Goal: Transaction & Acquisition: Book appointment/travel/reservation

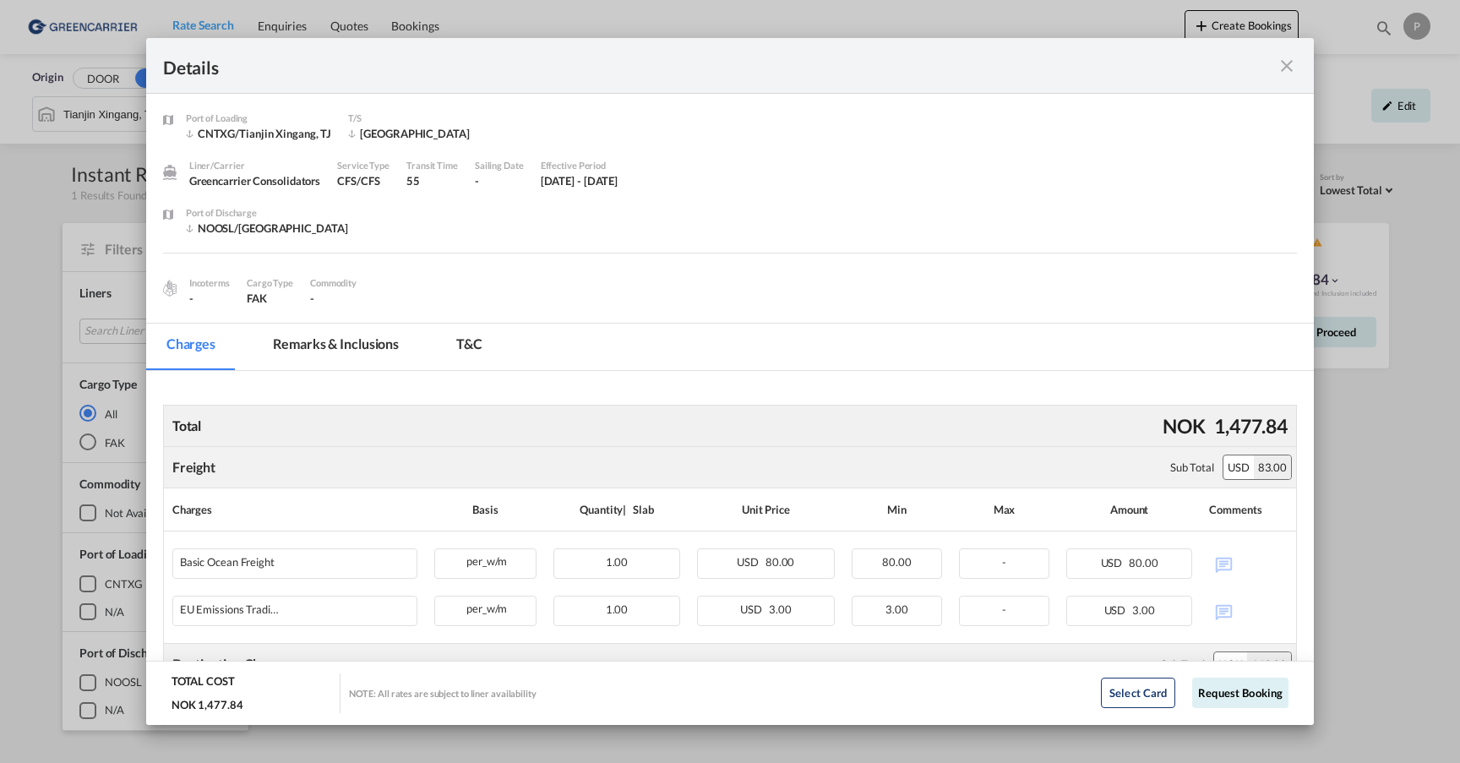
scroll to position [223, 0]
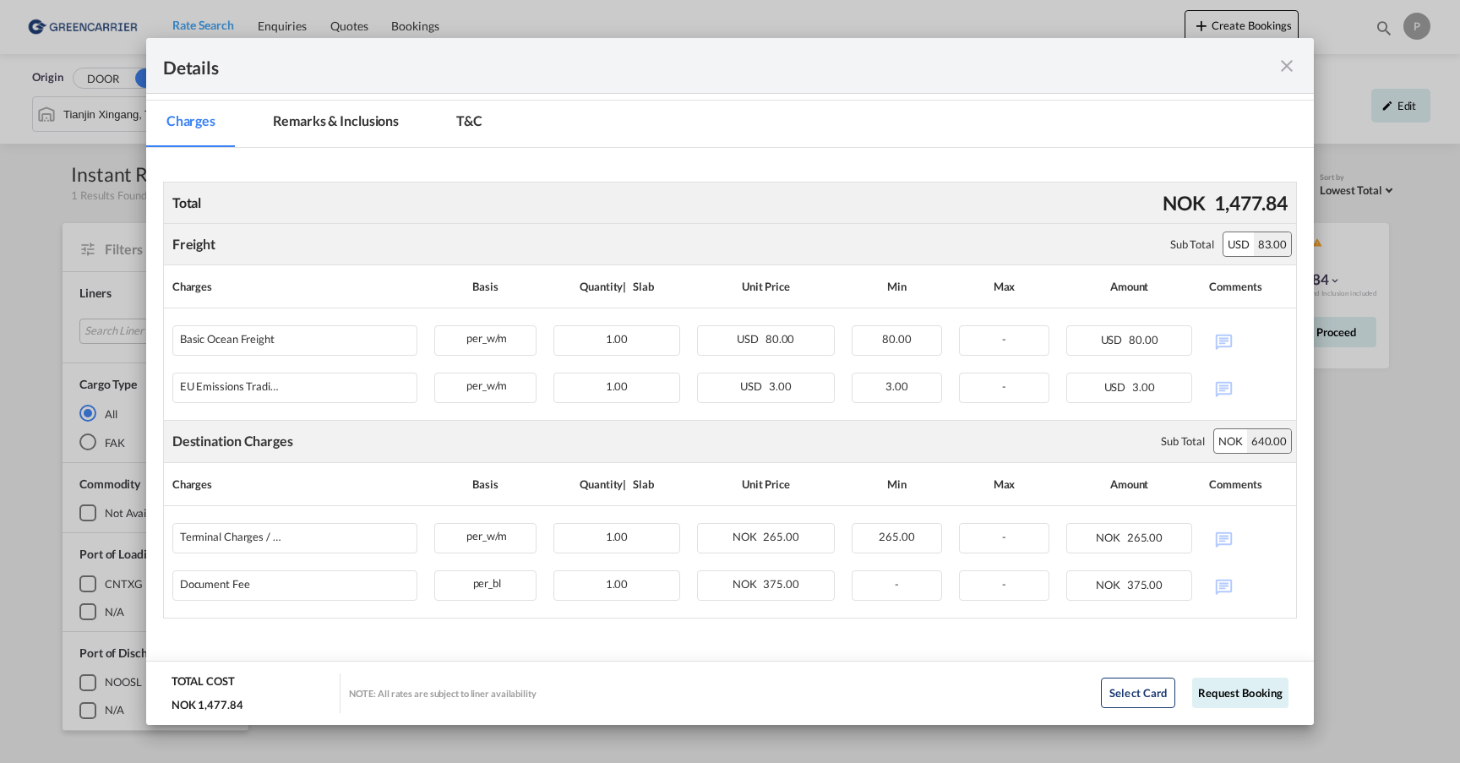
click at [1289, 65] on md-icon "icon-close fg-AAA8AD m-0 cursor" at bounding box center [1287, 66] width 20 height 20
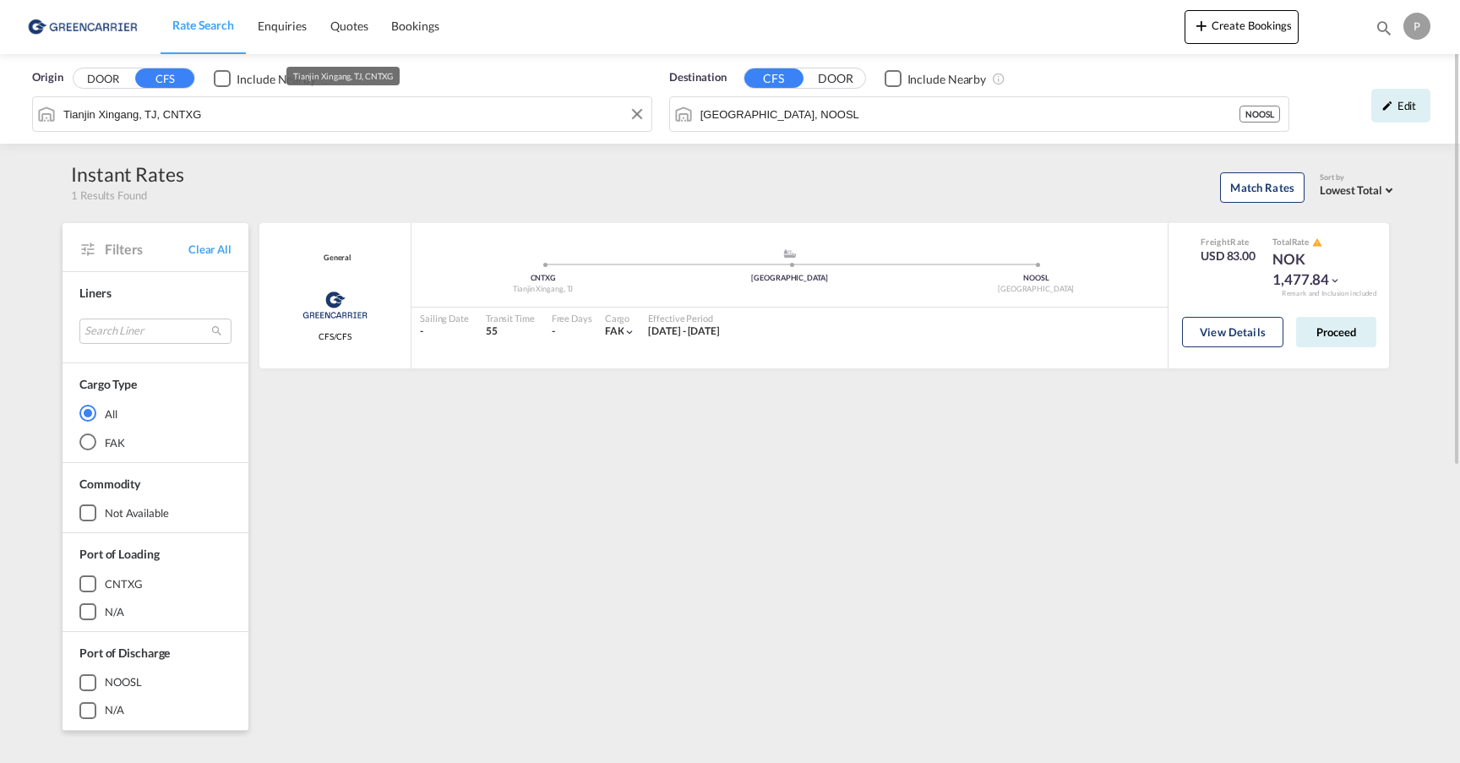
click at [217, 117] on input "Tianjin Xingang, TJ, CNTXG" at bounding box center [353, 113] width 580 height 25
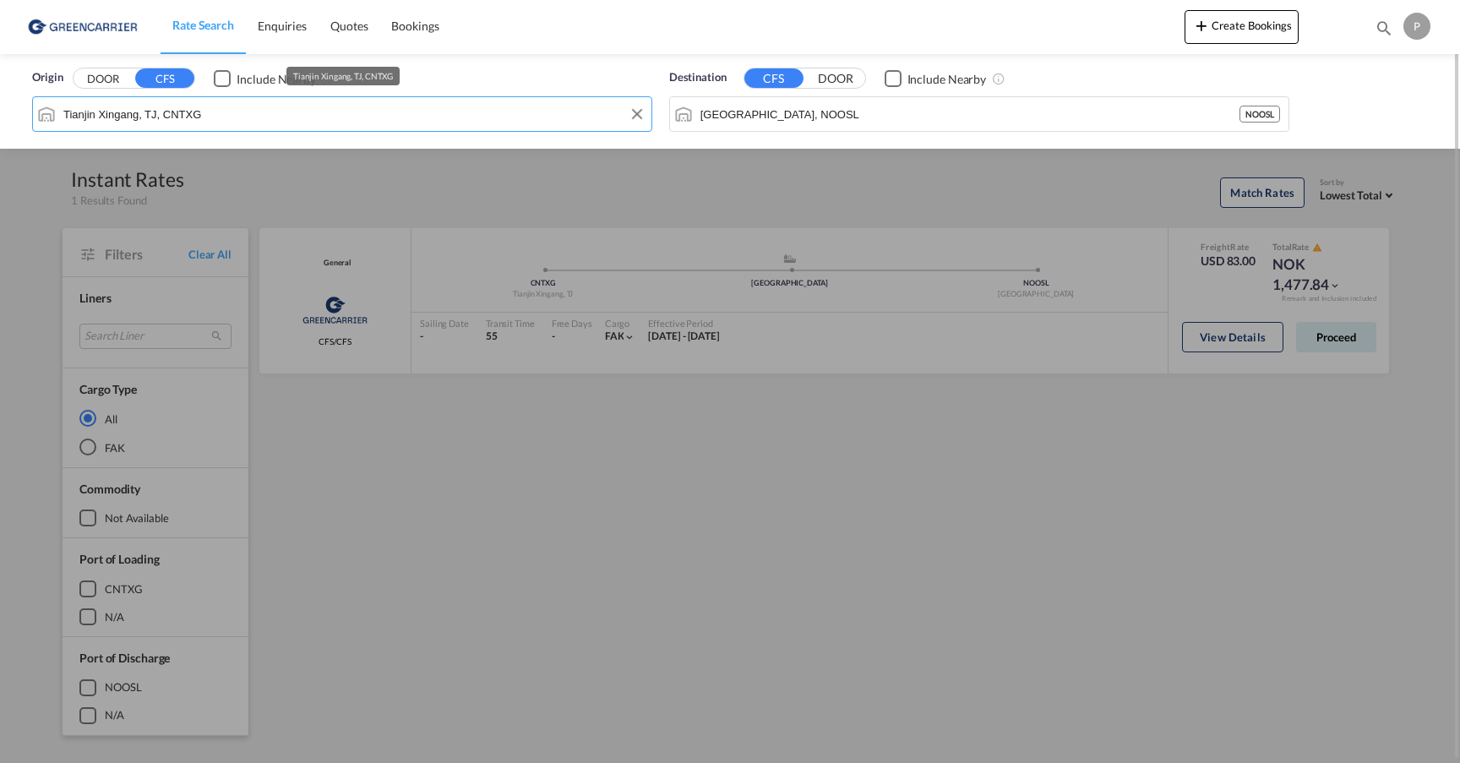
click at [217, 117] on input "Tianjin Xingang, TJ, CNTXG" at bounding box center [353, 113] width 580 height 25
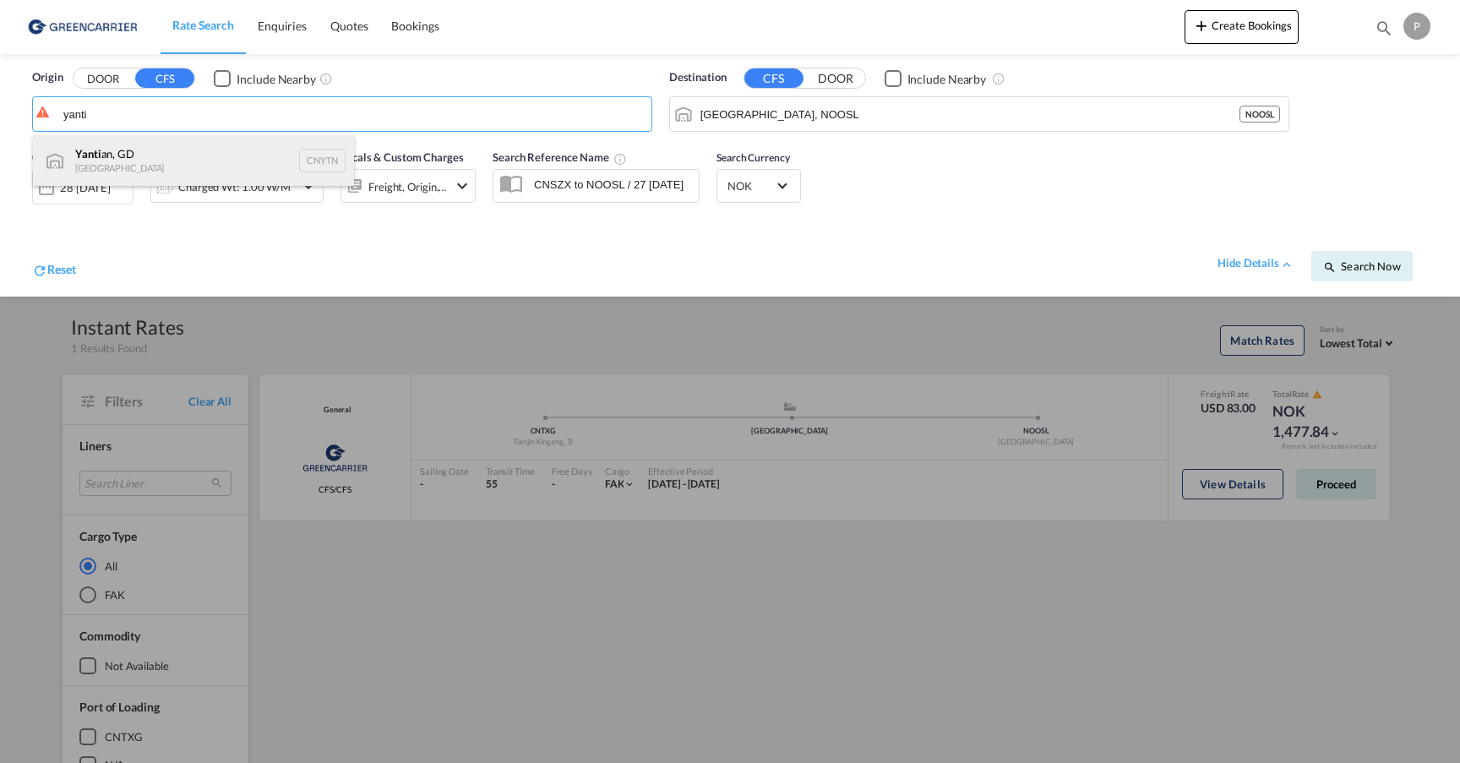
click at [243, 153] on div "Yanti an, GD [GEOGRAPHIC_DATA] CNYTN" at bounding box center [193, 160] width 321 height 51
type input "Yantian, GD, CNYTN"
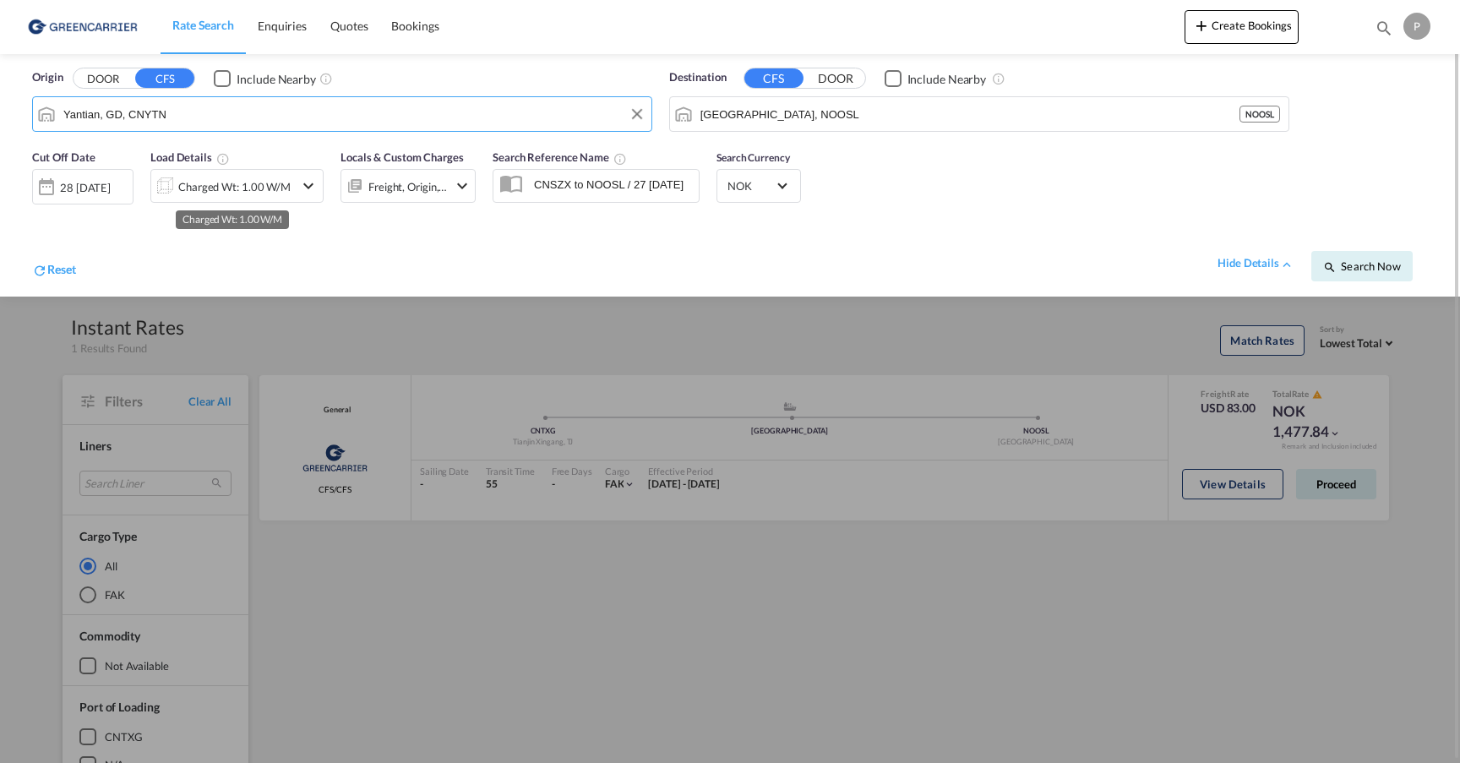
click at [230, 183] on div "Charged Wt: 1.00 W/M" at bounding box center [234, 187] width 112 height 24
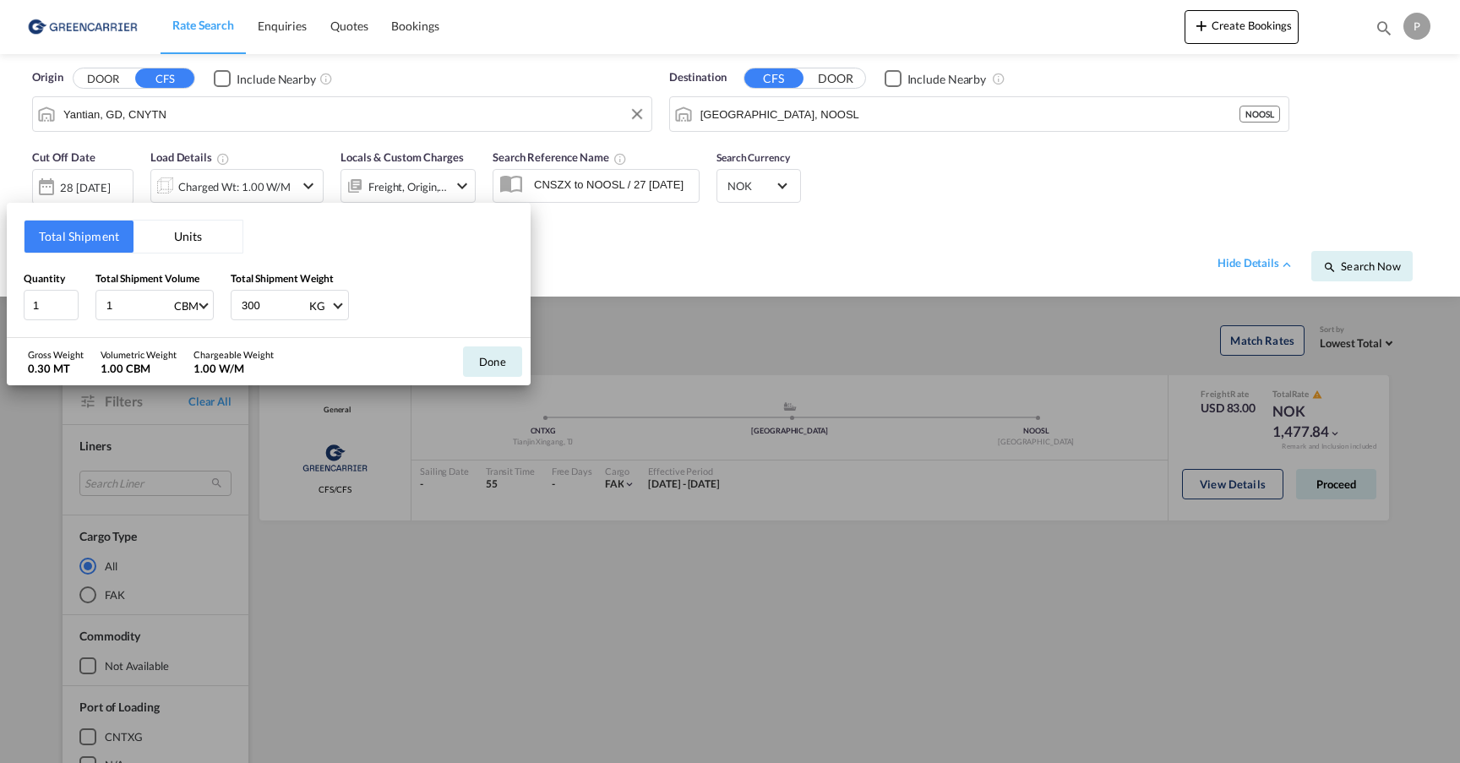
click at [121, 311] on input "1" at bounding box center [139, 305] width 68 height 29
type input "6.91"
click at [287, 313] on input "300" at bounding box center [274, 305] width 68 height 29
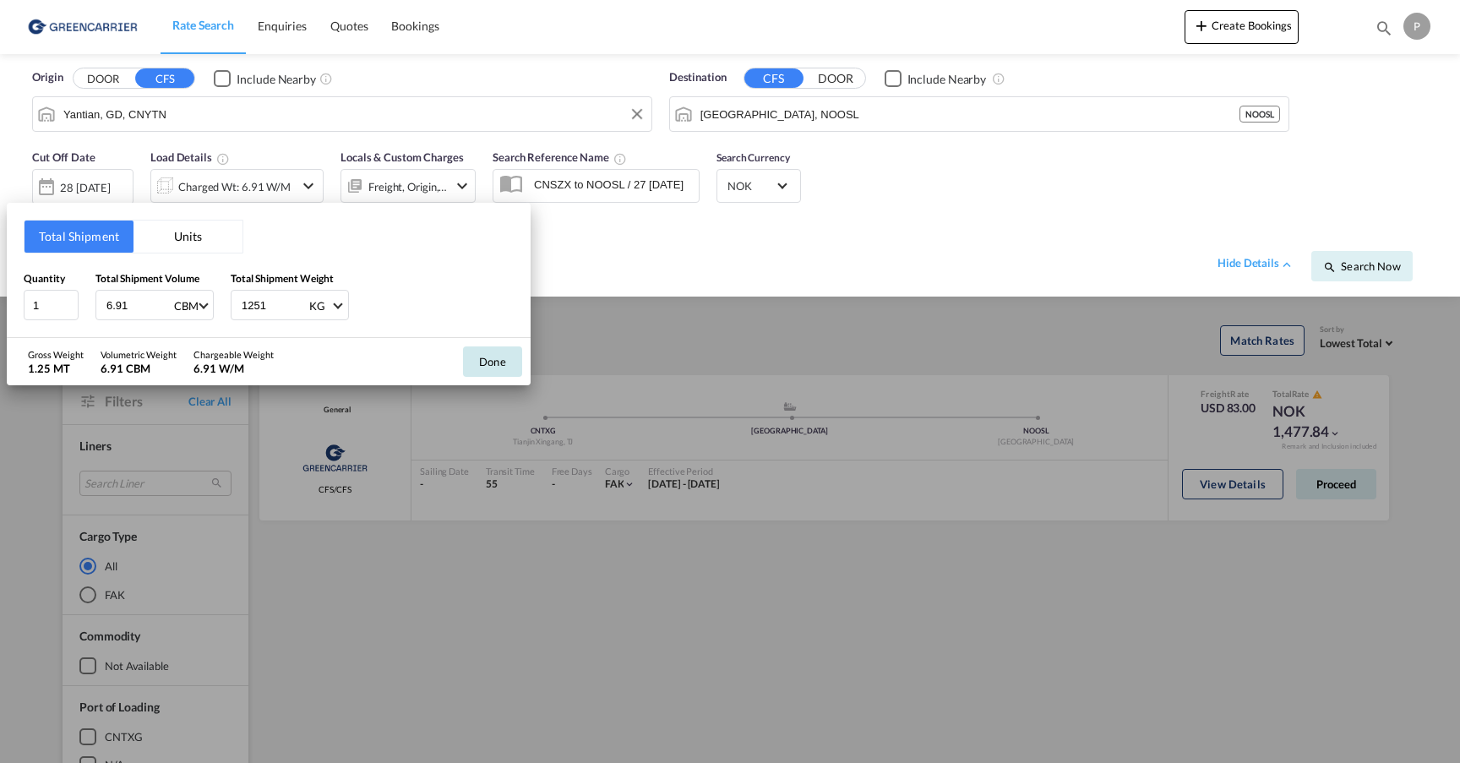
type input "1251"
click at [500, 360] on button "Done" at bounding box center [492, 362] width 59 height 30
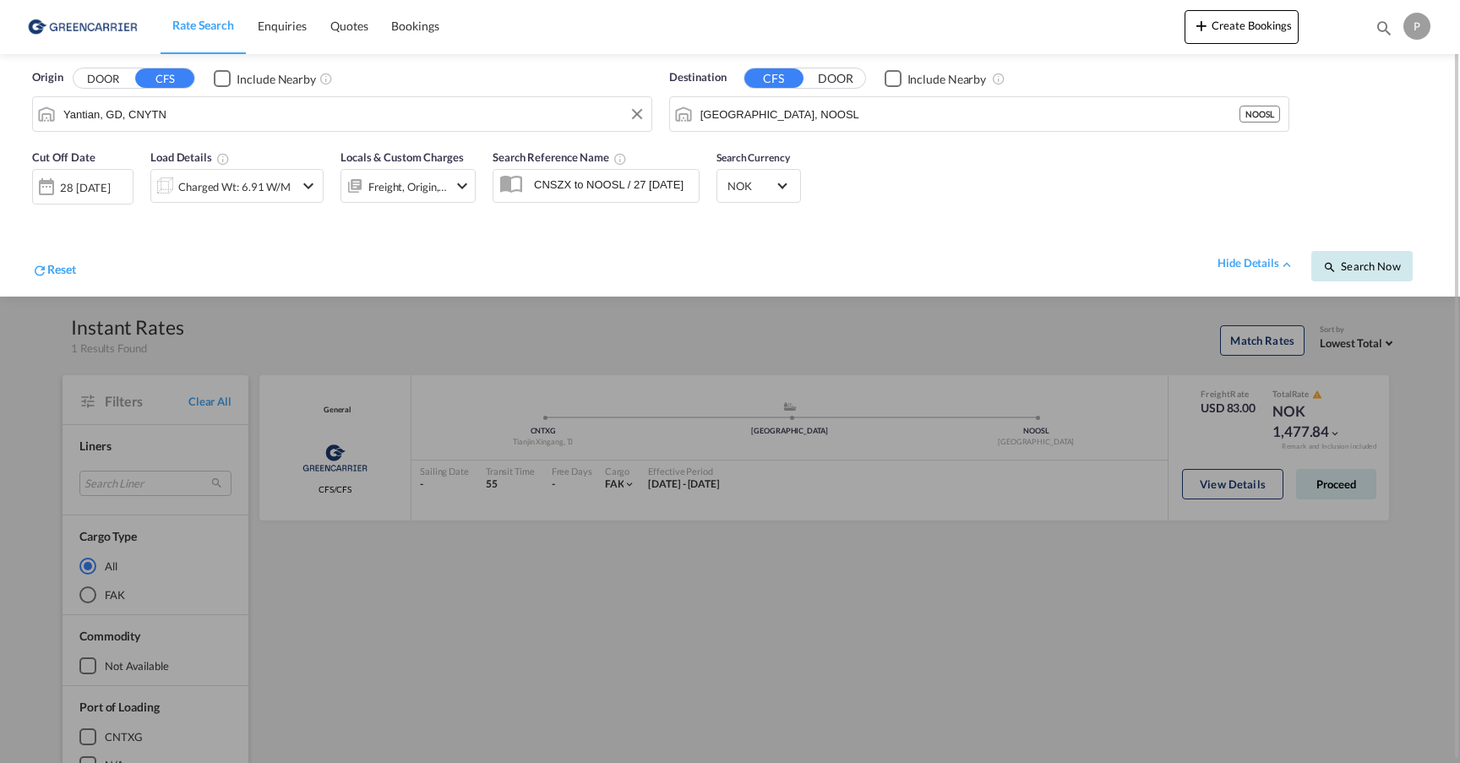
click at [1366, 265] on span "Search Now" at bounding box center [1362, 266] width 77 height 14
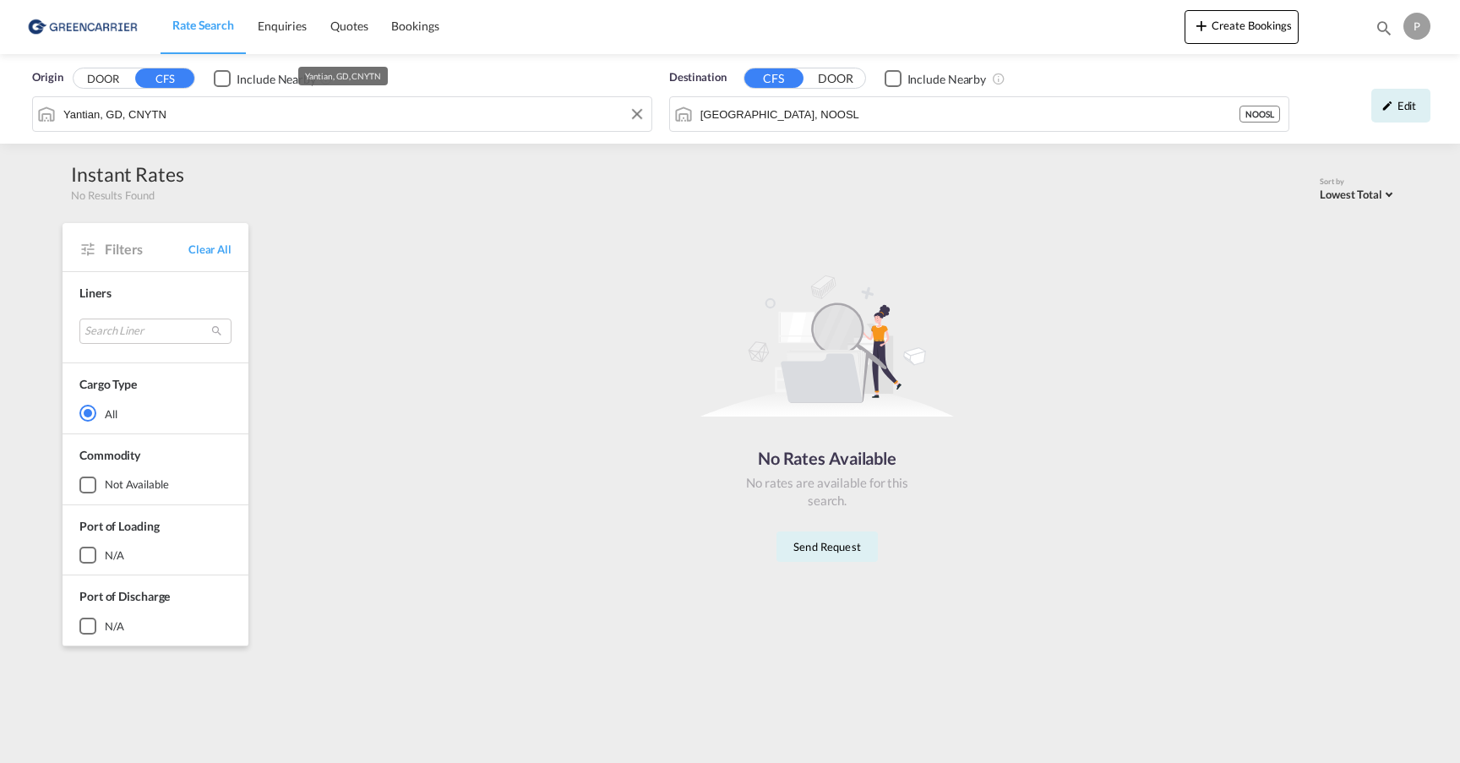
click at [251, 119] on input "Yantian, GD, CNYTN" at bounding box center [353, 113] width 580 height 25
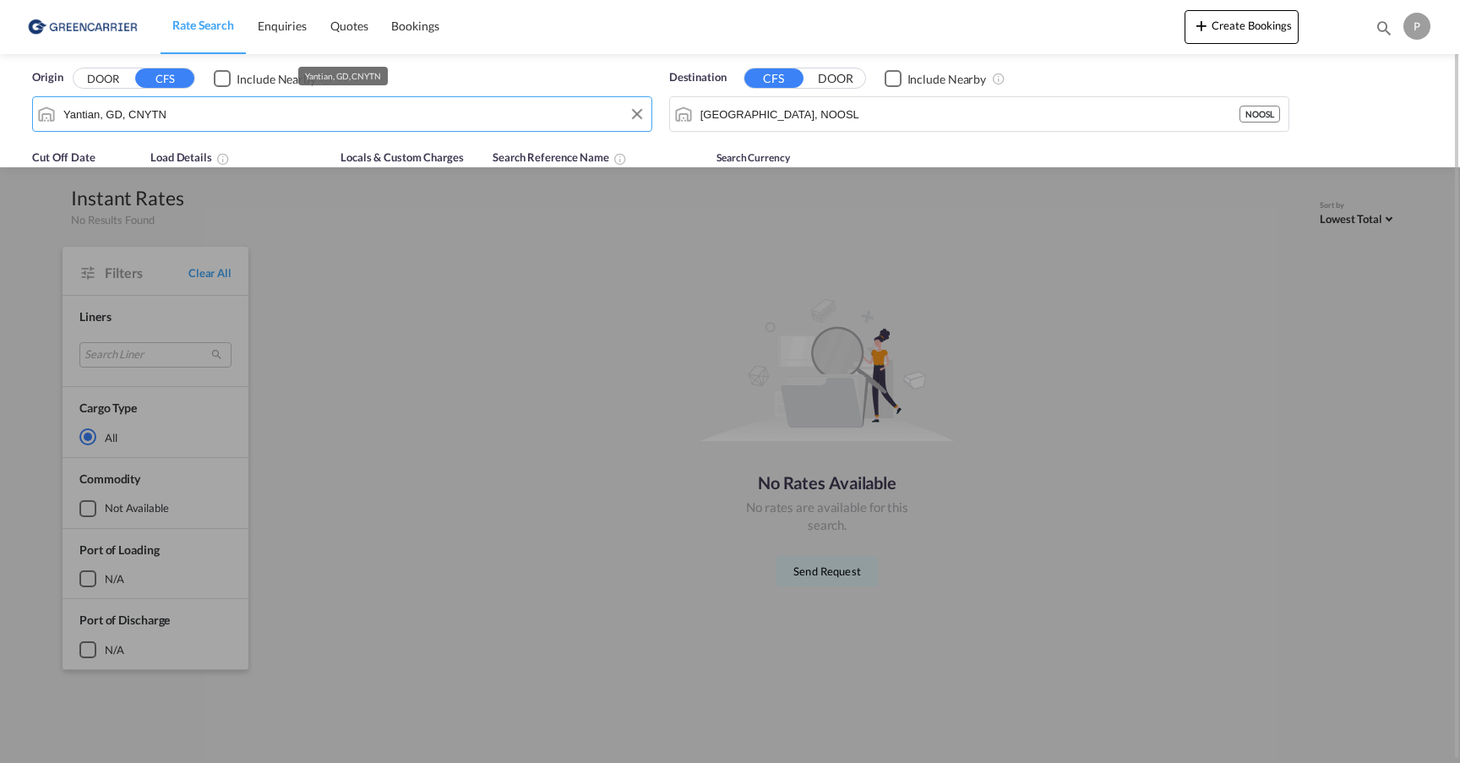
click at [251, 119] on input "Yantian, GD, CNYTN" at bounding box center [353, 113] width 580 height 25
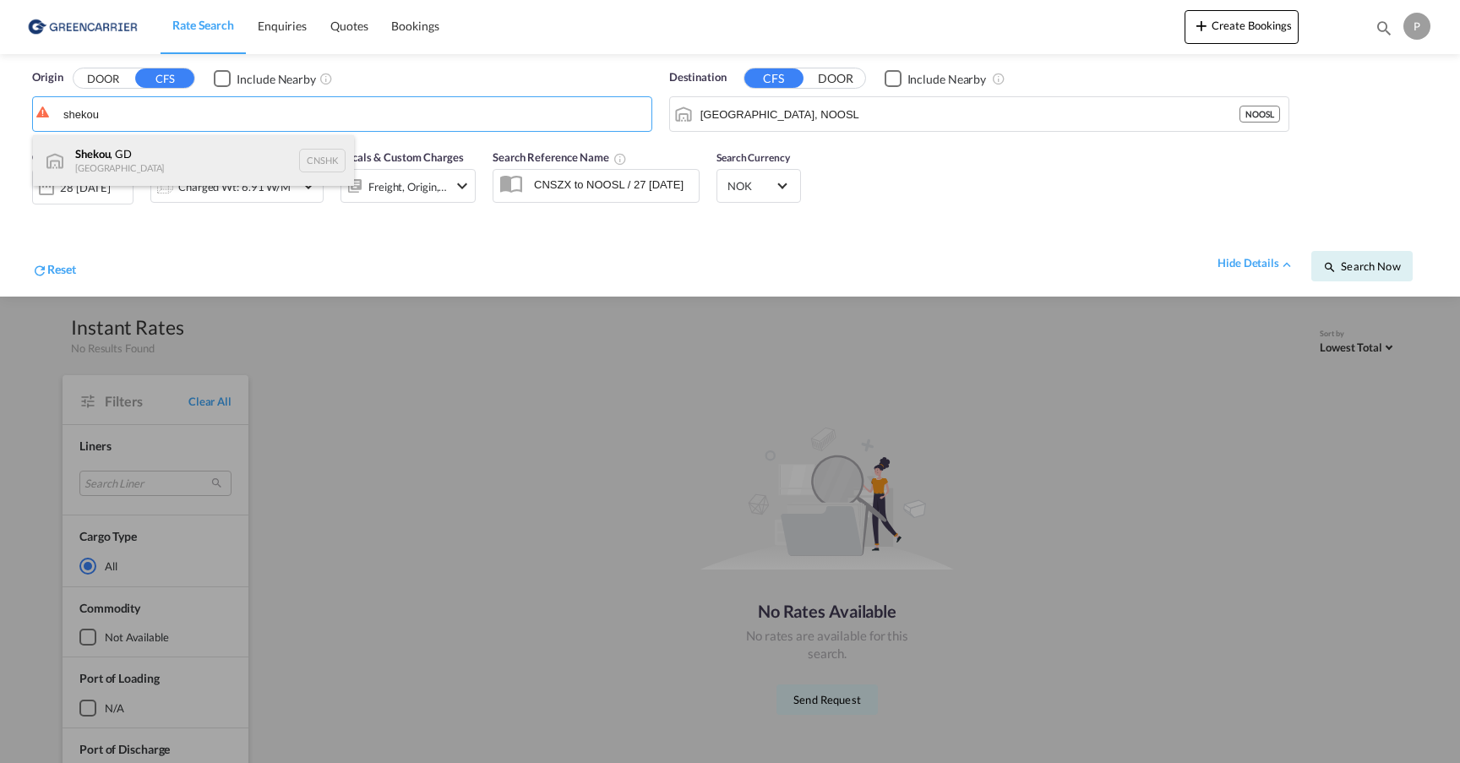
click at [210, 165] on div "Shekou , GD [GEOGRAPHIC_DATA] CNSHK" at bounding box center [193, 160] width 321 height 51
type input "Shekou, GD, CNSHK"
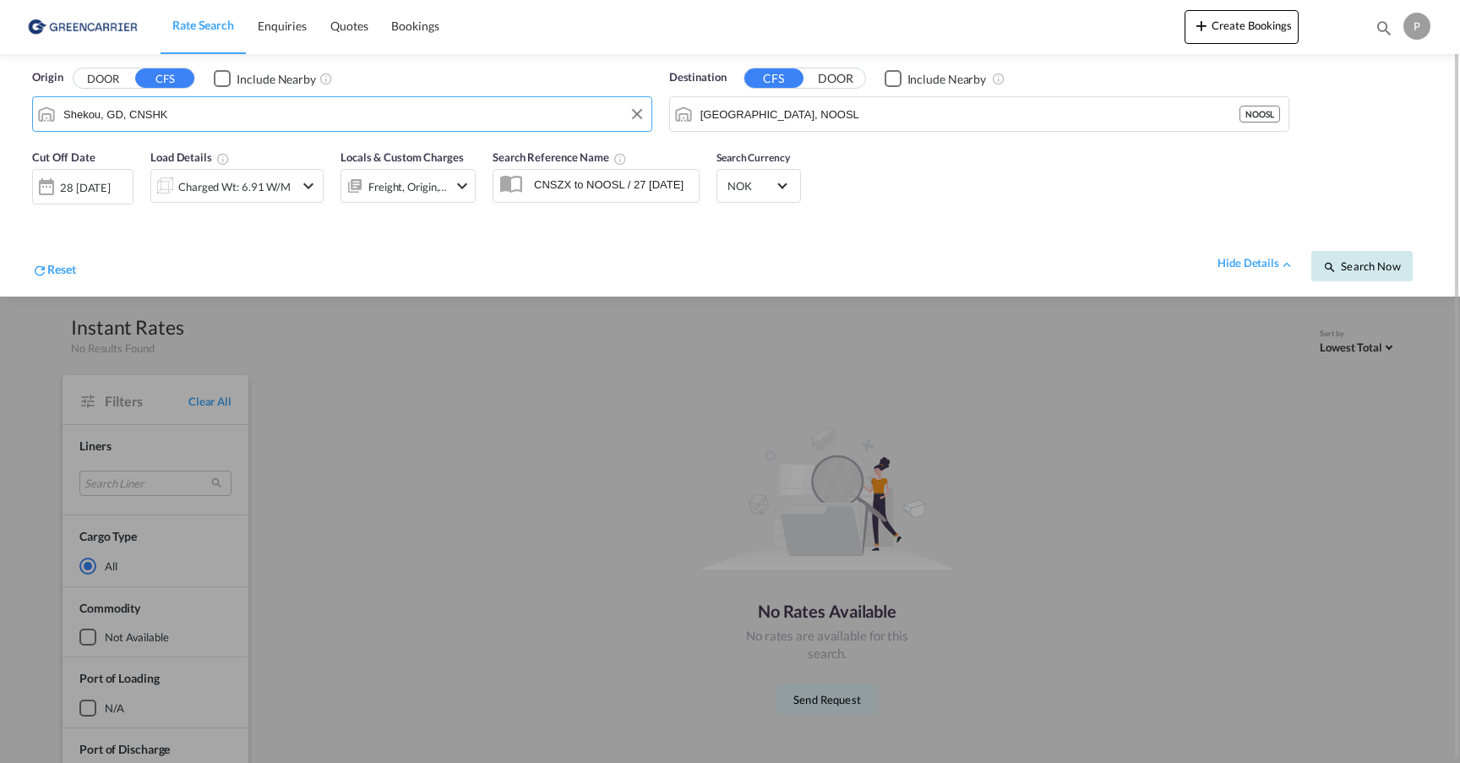
click at [1359, 268] on span "Search Now" at bounding box center [1362, 266] width 77 height 14
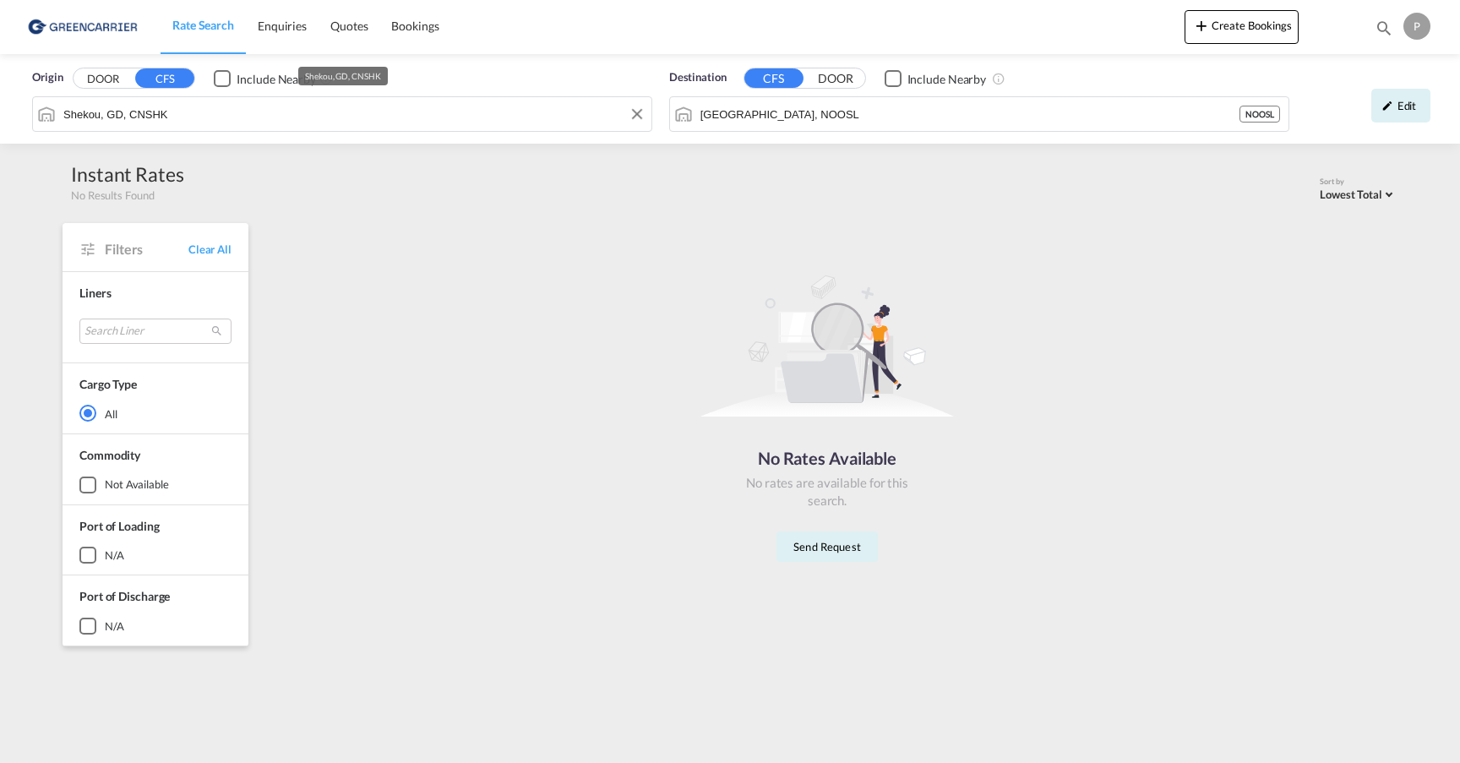
click at [316, 113] on input "Shekou, GD, CNSHK" at bounding box center [353, 113] width 580 height 25
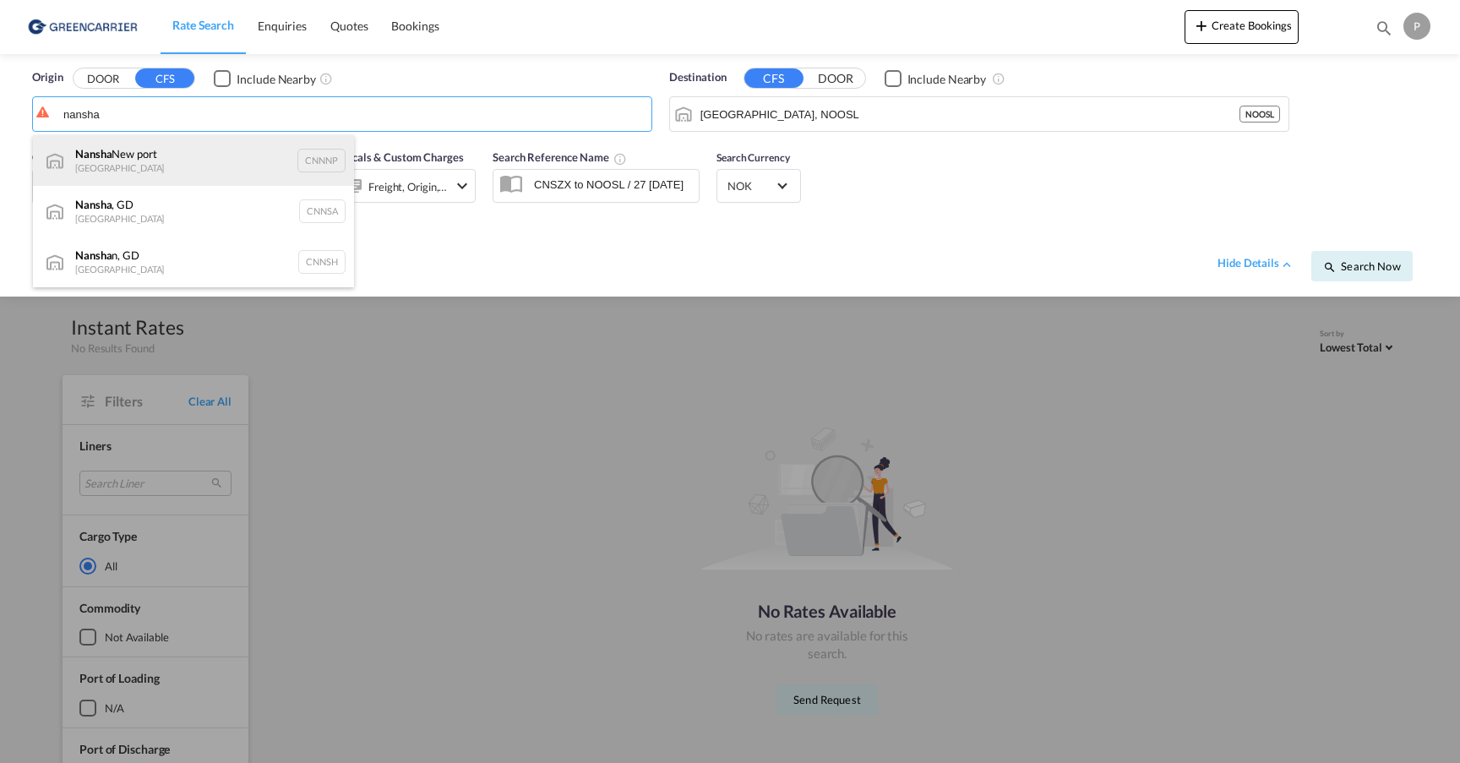
click at [205, 163] on div "Nansha New port China CNNNP" at bounding box center [193, 160] width 321 height 51
type input "Nansha New port, CNNNP"
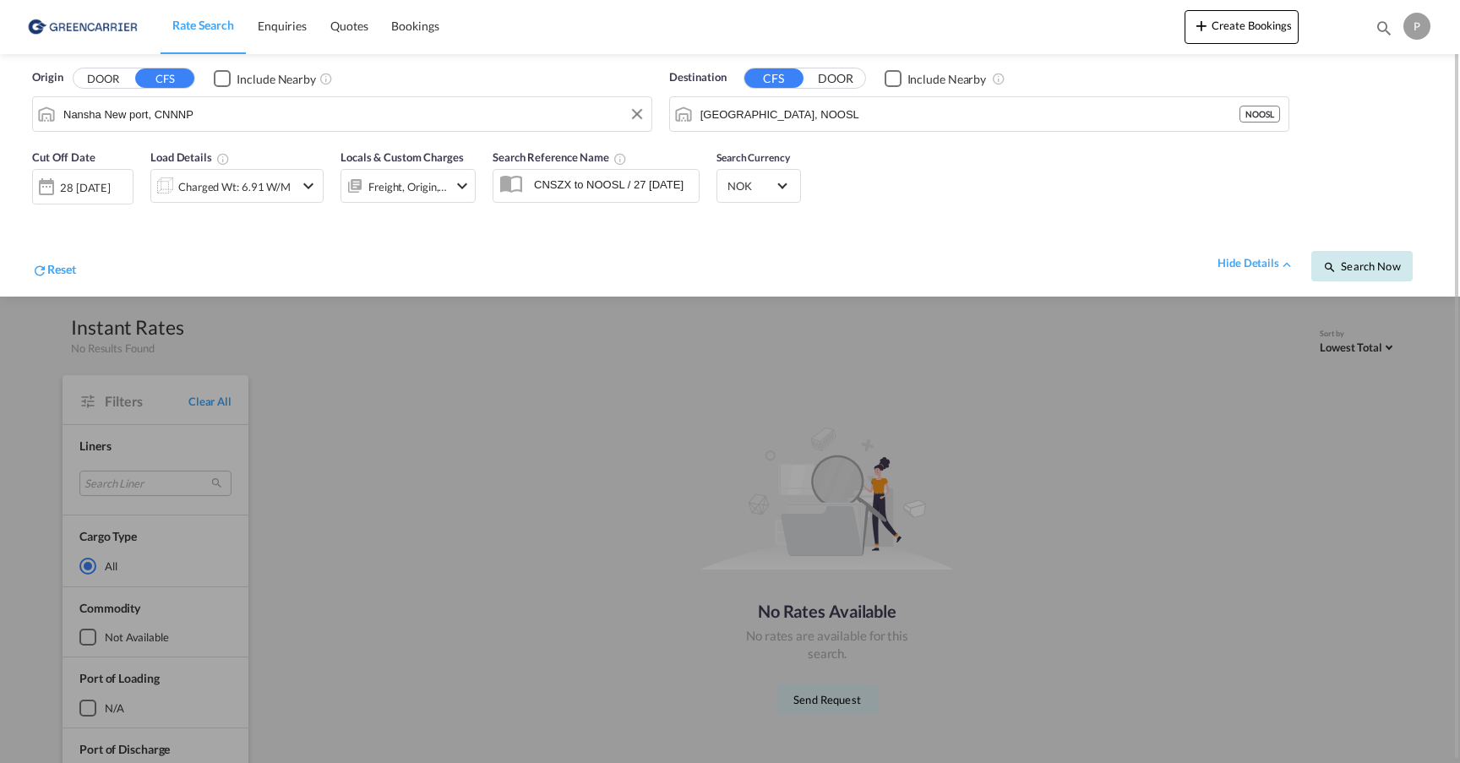
click at [1352, 270] on span "Search Now" at bounding box center [1362, 266] width 77 height 14
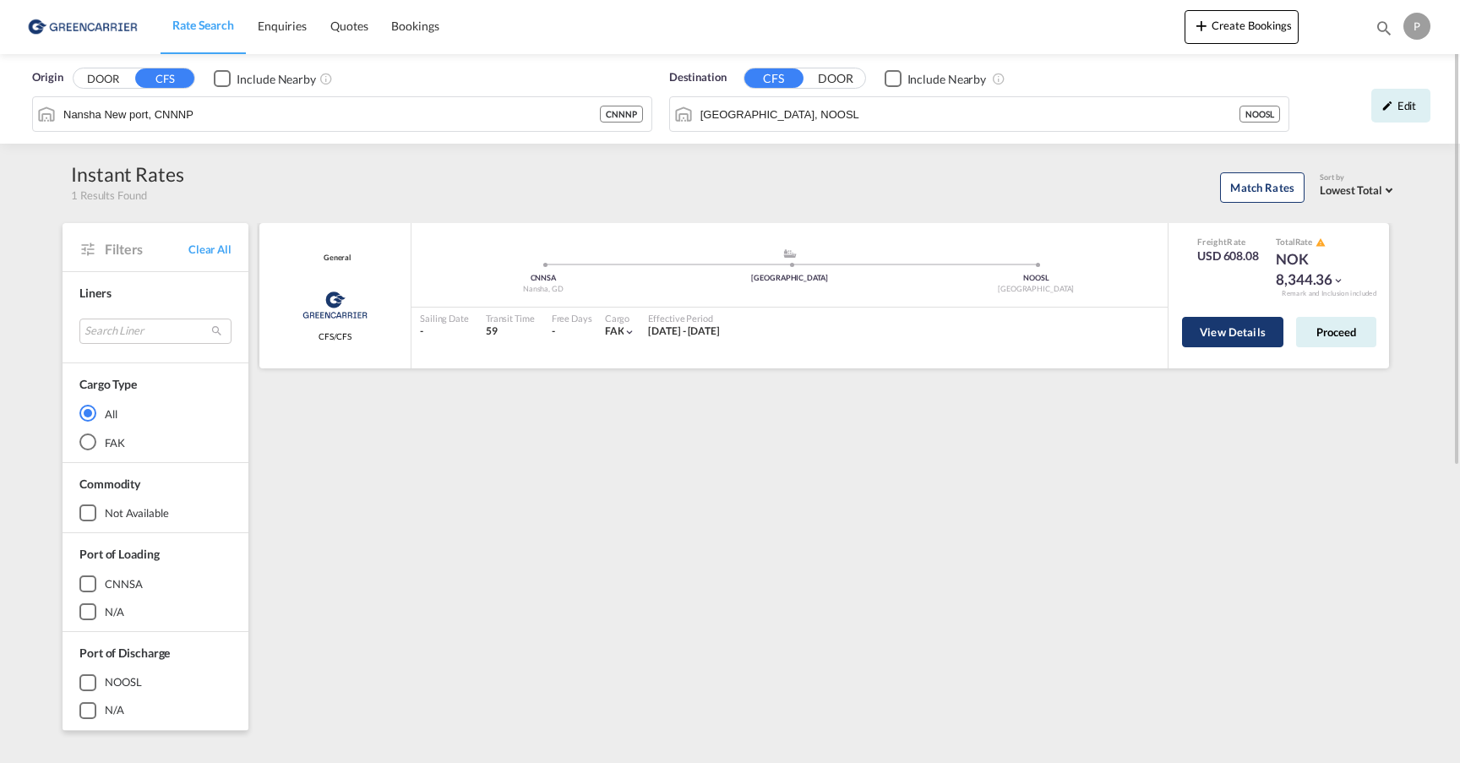
click at [1253, 332] on button "View Details" at bounding box center [1232, 332] width 101 height 30
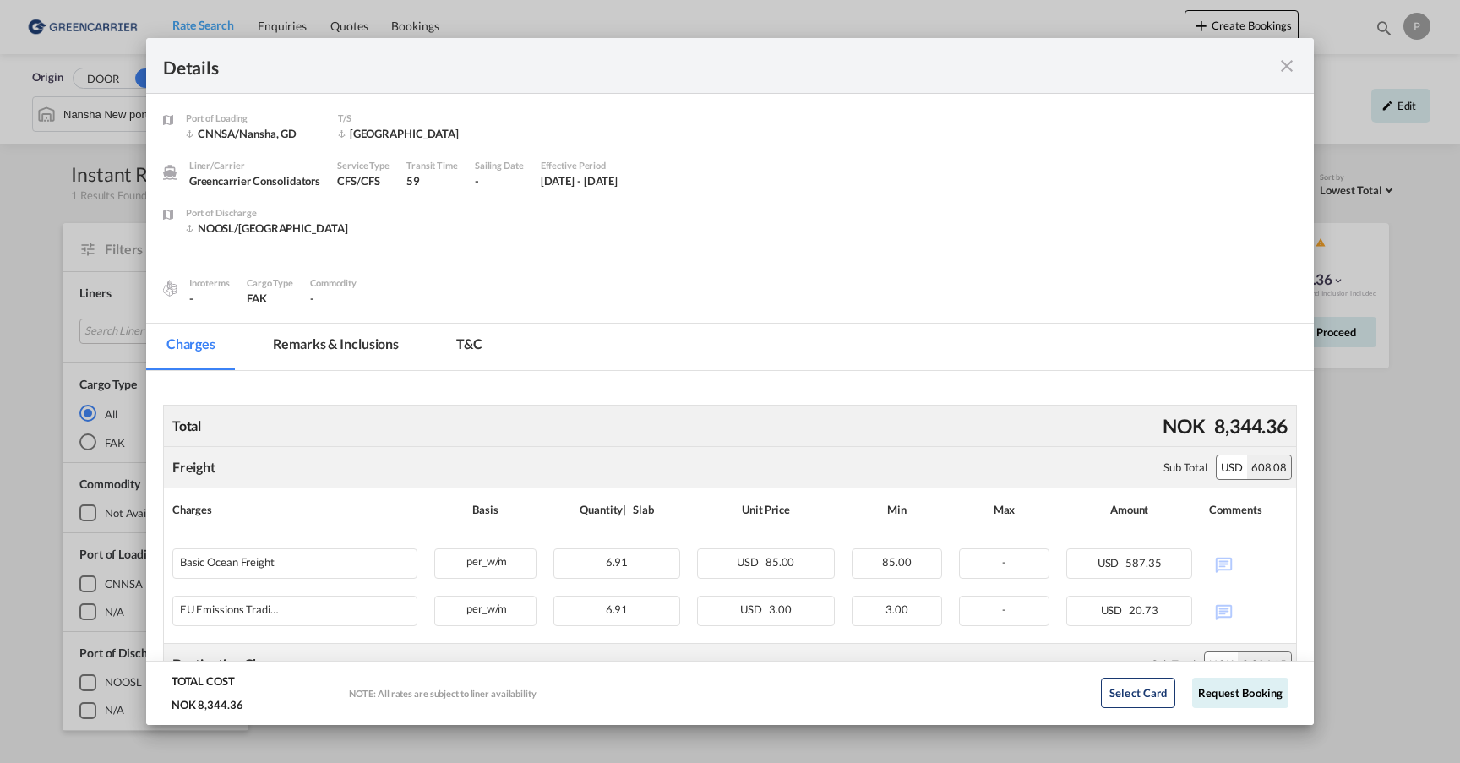
click at [1285, 74] on md-icon "icon-close fg-AAA8AD m-0 cursor" at bounding box center [1287, 66] width 20 height 20
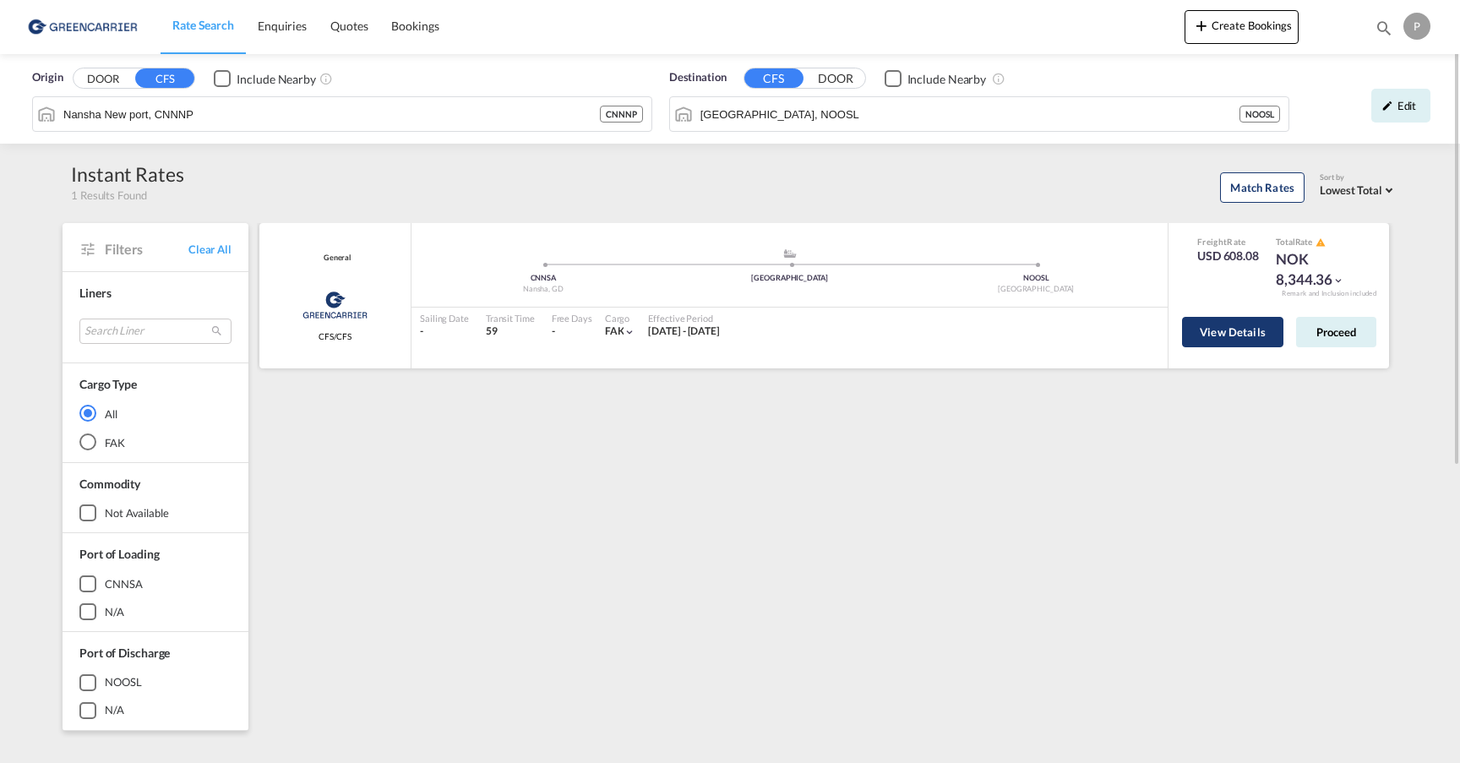
click at [1260, 331] on button "View Details" at bounding box center [1232, 332] width 101 height 30
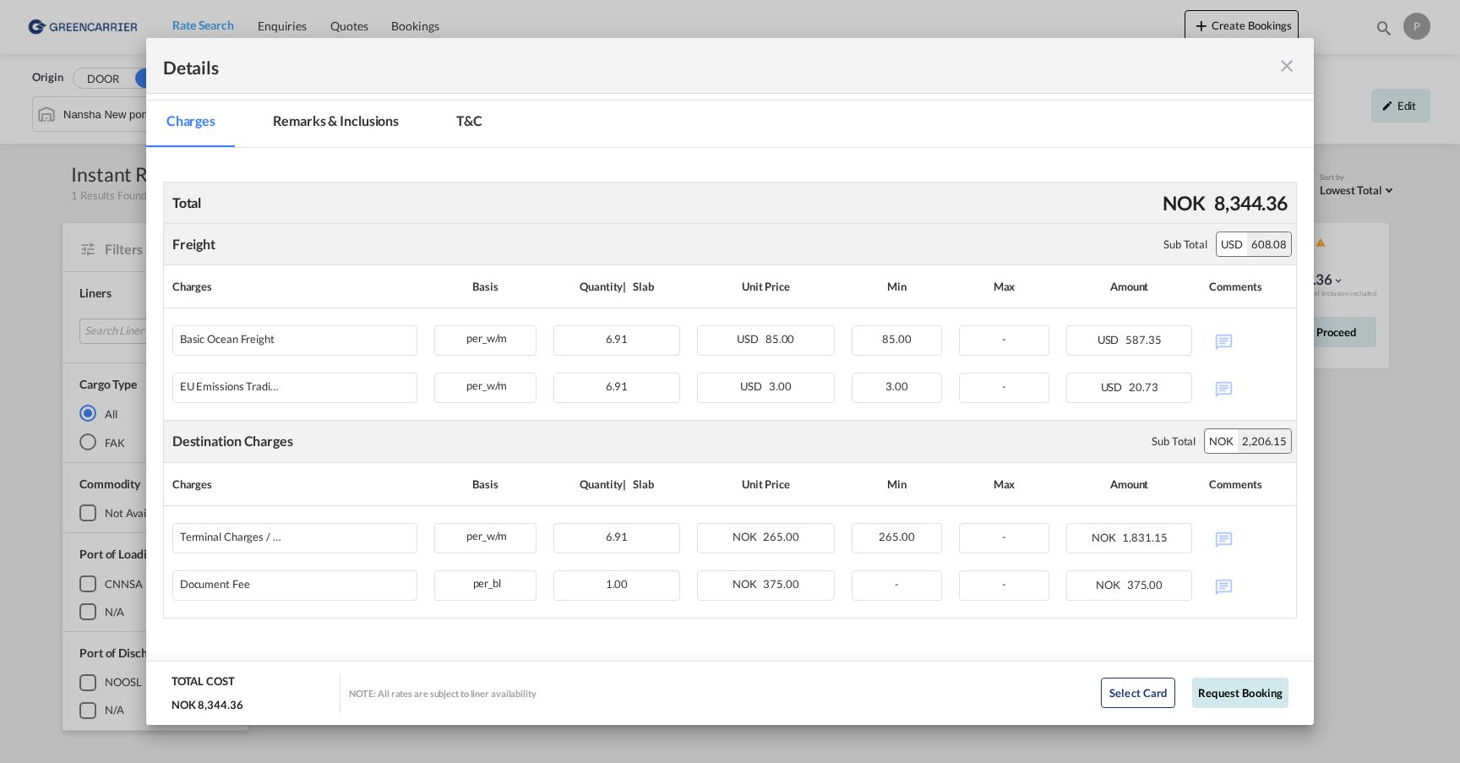
scroll to position [223, 0]
click at [1231, 692] on button "Request Booking" at bounding box center [1241, 693] width 96 height 30
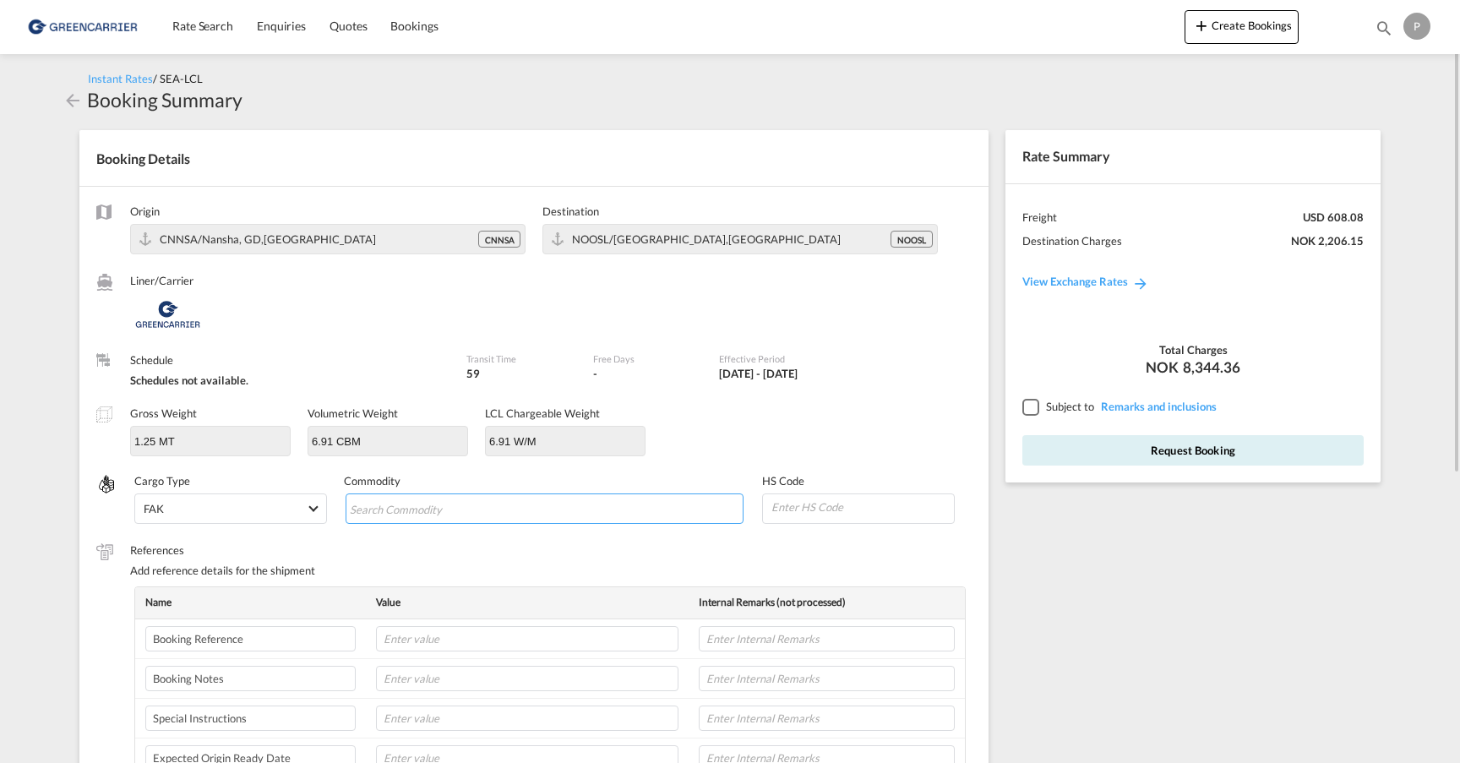
click at [495, 506] on md-chips-wrap "Chips container with autocompletion. Enter the text area, type text to search, …" at bounding box center [545, 509] width 399 height 30
type input "K"
type input "s"
type input "w"
type input "stone"
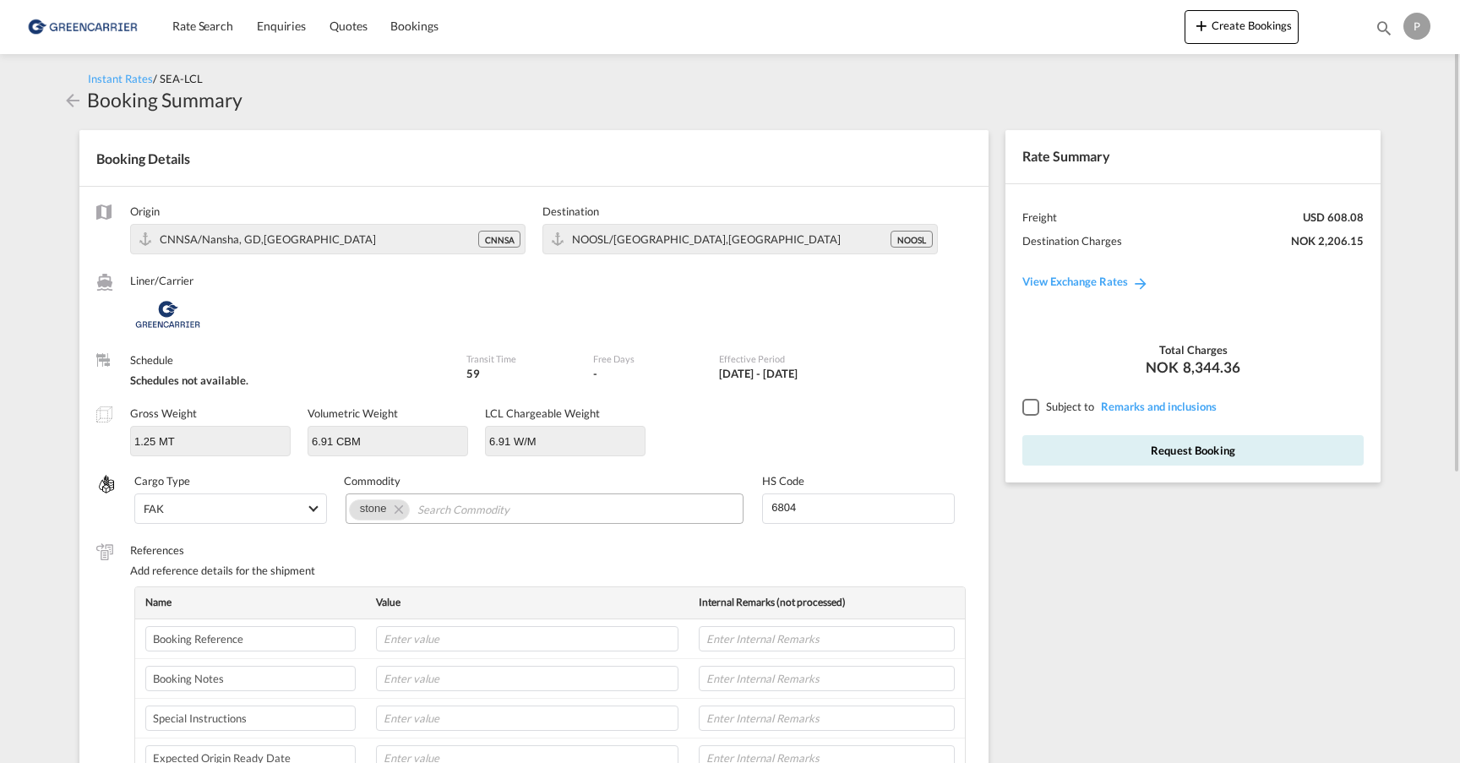
type input "6804"
click at [400, 508] on md-icon "Remove stone" at bounding box center [398, 509] width 20 height 20
click at [428, 508] on input "Chips input." at bounding box center [427, 509] width 155 height 27
type input "Kn"
type input "68042300"
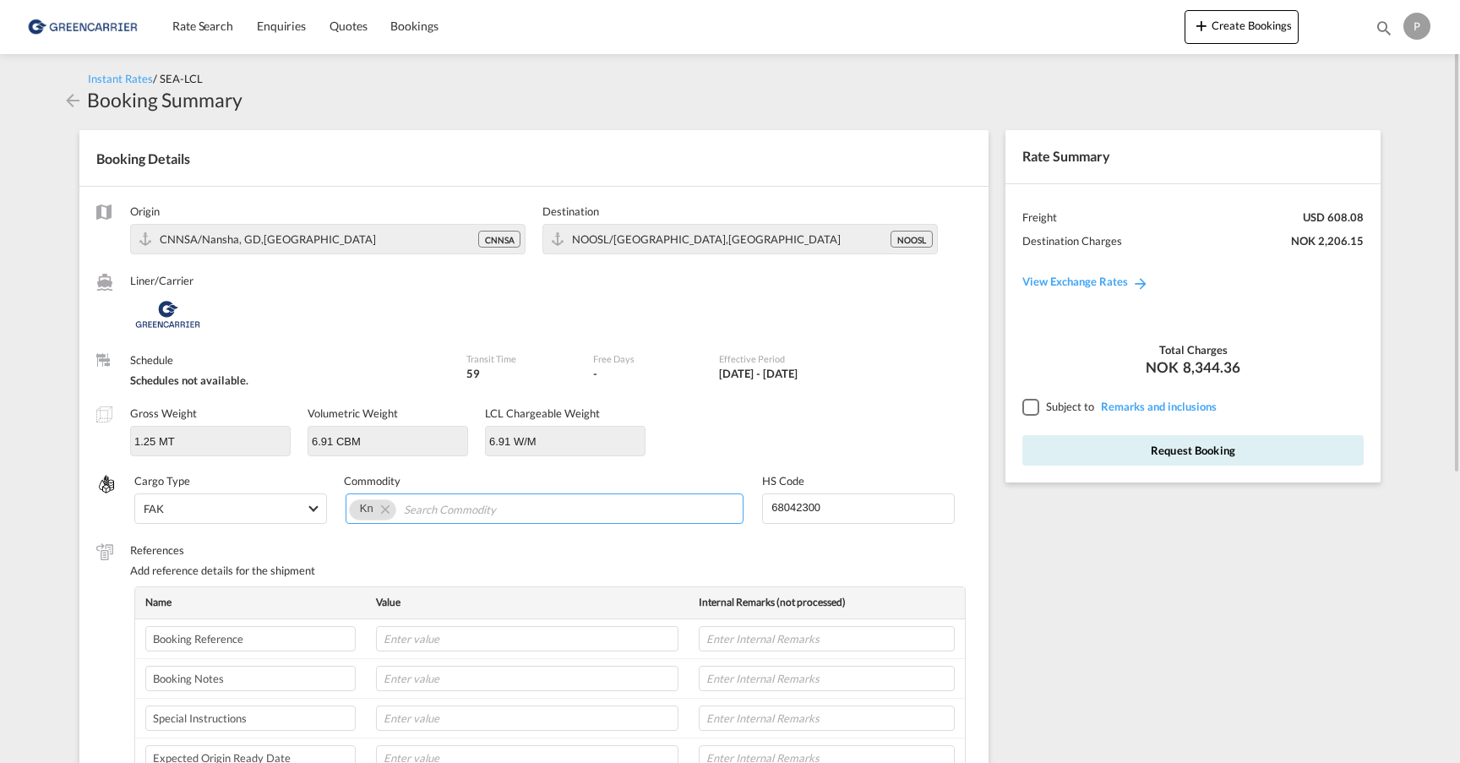
click at [635, 510] on md-chips-wrap "Kn" at bounding box center [545, 509] width 399 height 30
click at [383, 509] on md-icon "Remove Kn" at bounding box center [384, 509] width 20 height 20
type input "Knife sharpener, not electric"
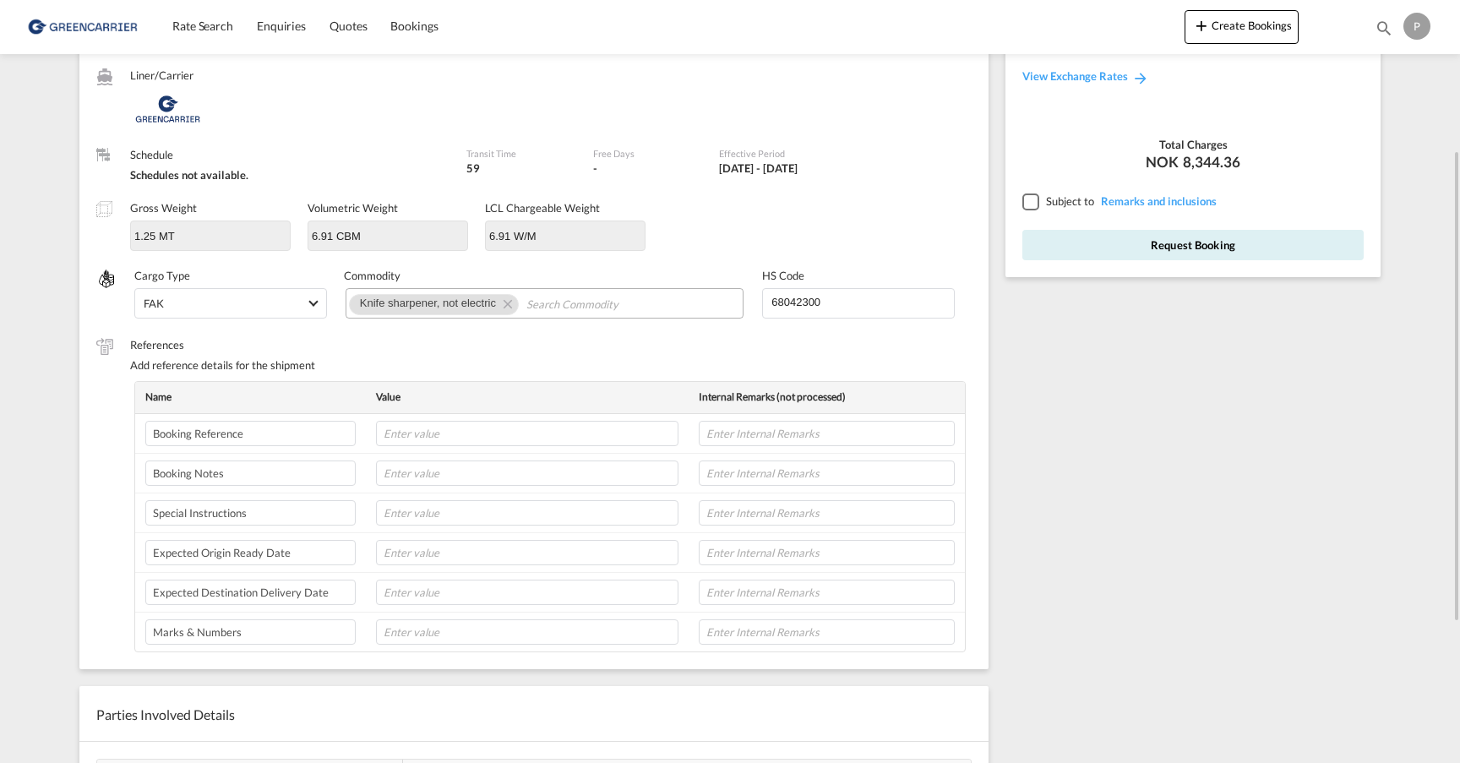
scroll to position [220, 0]
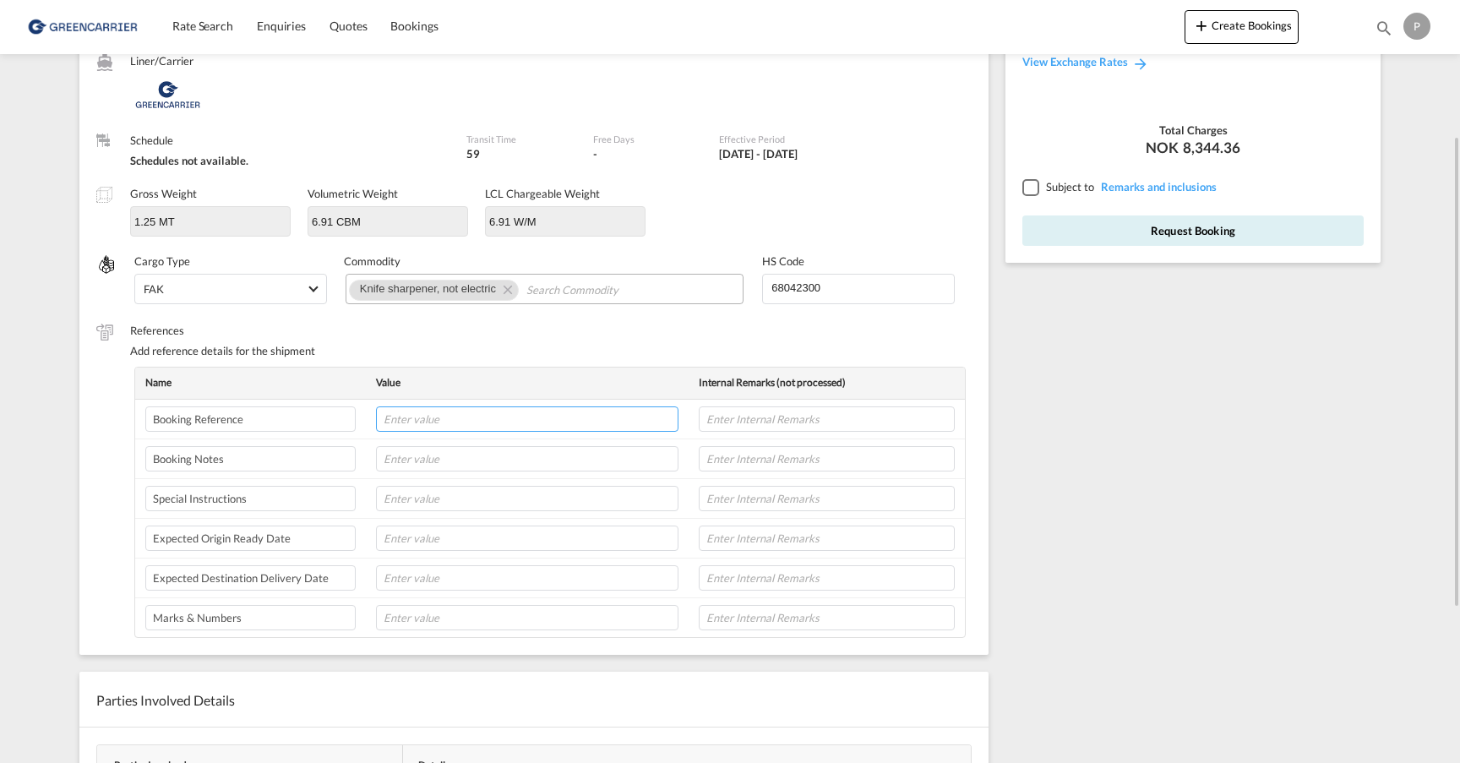
click at [641, 409] on input "text" at bounding box center [527, 419] width 303 height 25
type input "Kaizen reference"
click at [827, 419] on input "text" at bounding box center [827, 419] width 256 height 25
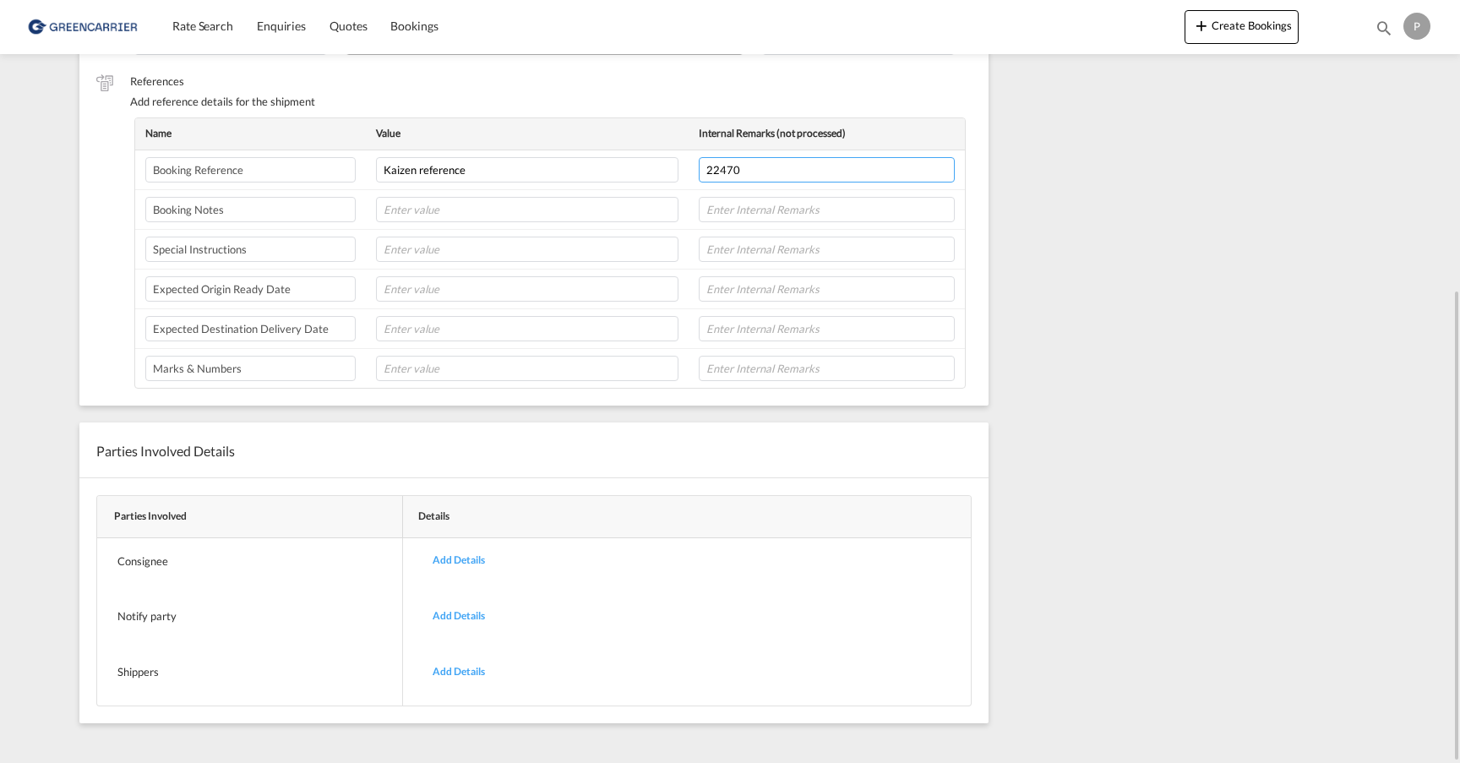
scroll to position [0, 0]
type input "22470"
click at [473, 554] on div "Add Details" at bounding box center [459, 561] width 78 height 40
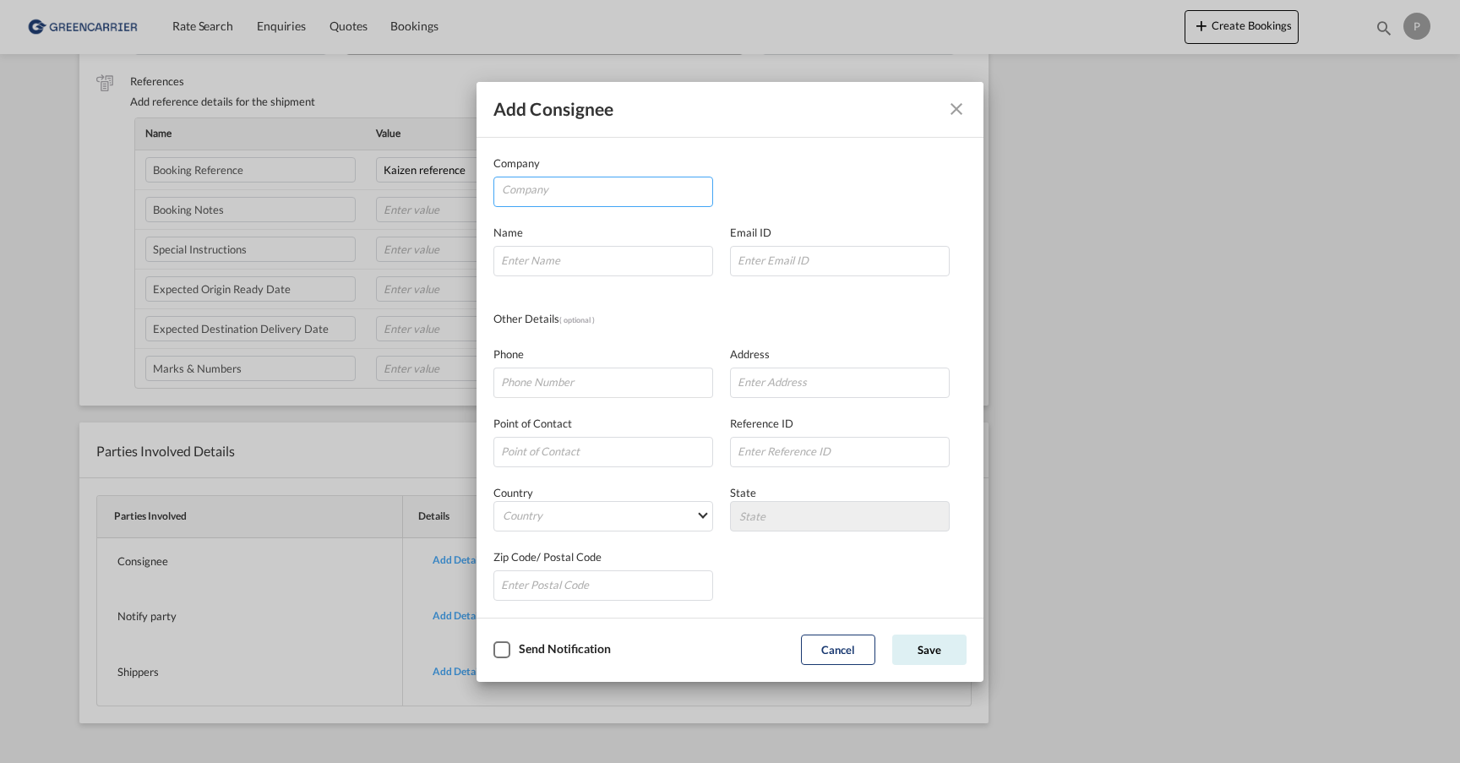
click at [646, 183] on input "Company" at bounding box center [607, 189] width 210 height 25
type input "Storbua AS"
type input "[PERSON_NAME]"
click at [782, 258] on input "Company Name Email ..." at bounding box center [840, 261] width 220 height 30
paste input "[PERSON_NAME][EMAIL_ADDRESS][DOMAIN_NAME]"
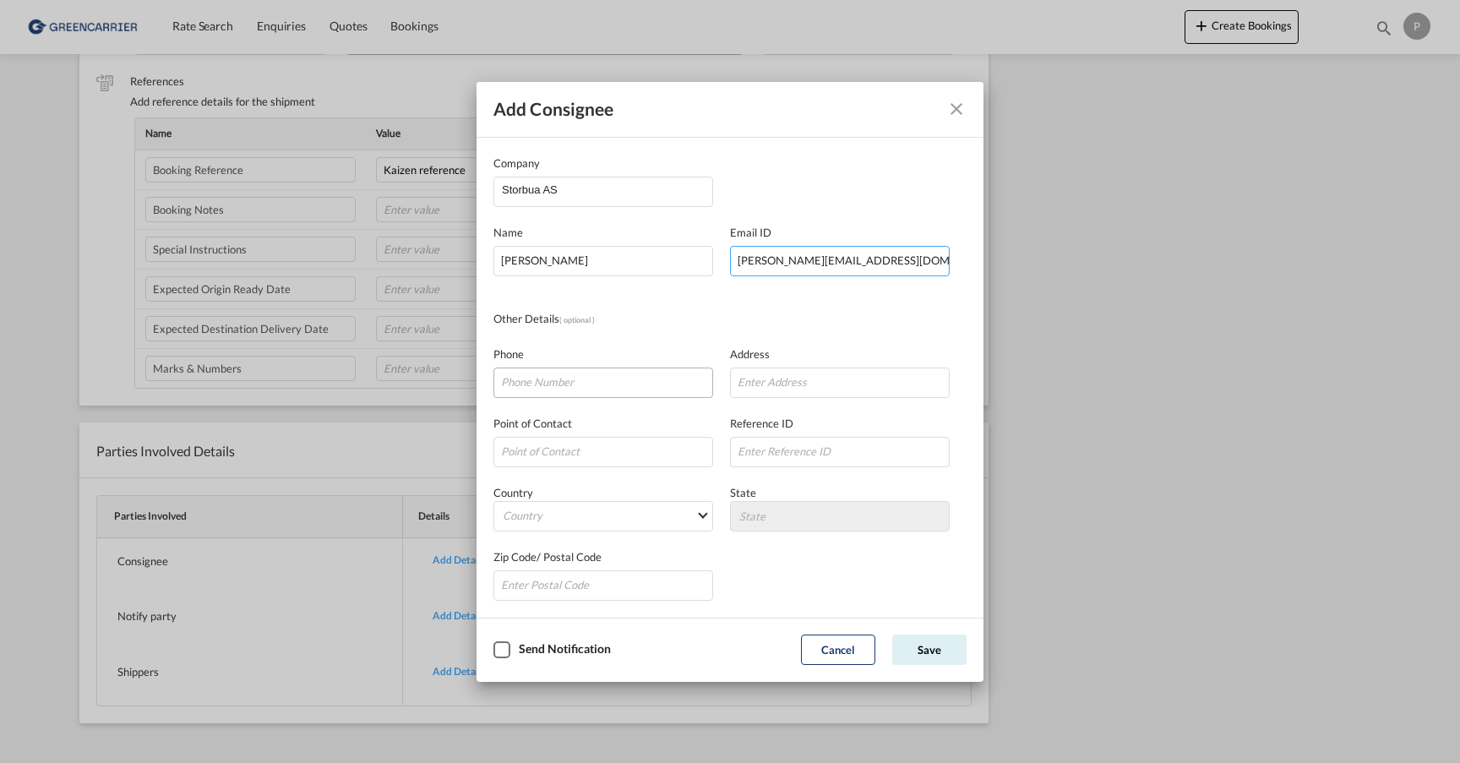
type input "[PERSON_NAME][EMAIL_ADDRESS][DOMAIN_NAME]"
paste input "48 18 88 69"
type input "48 18 88 69"
paste input "Strandgata"
type input "[STREET_ADDRESS]"
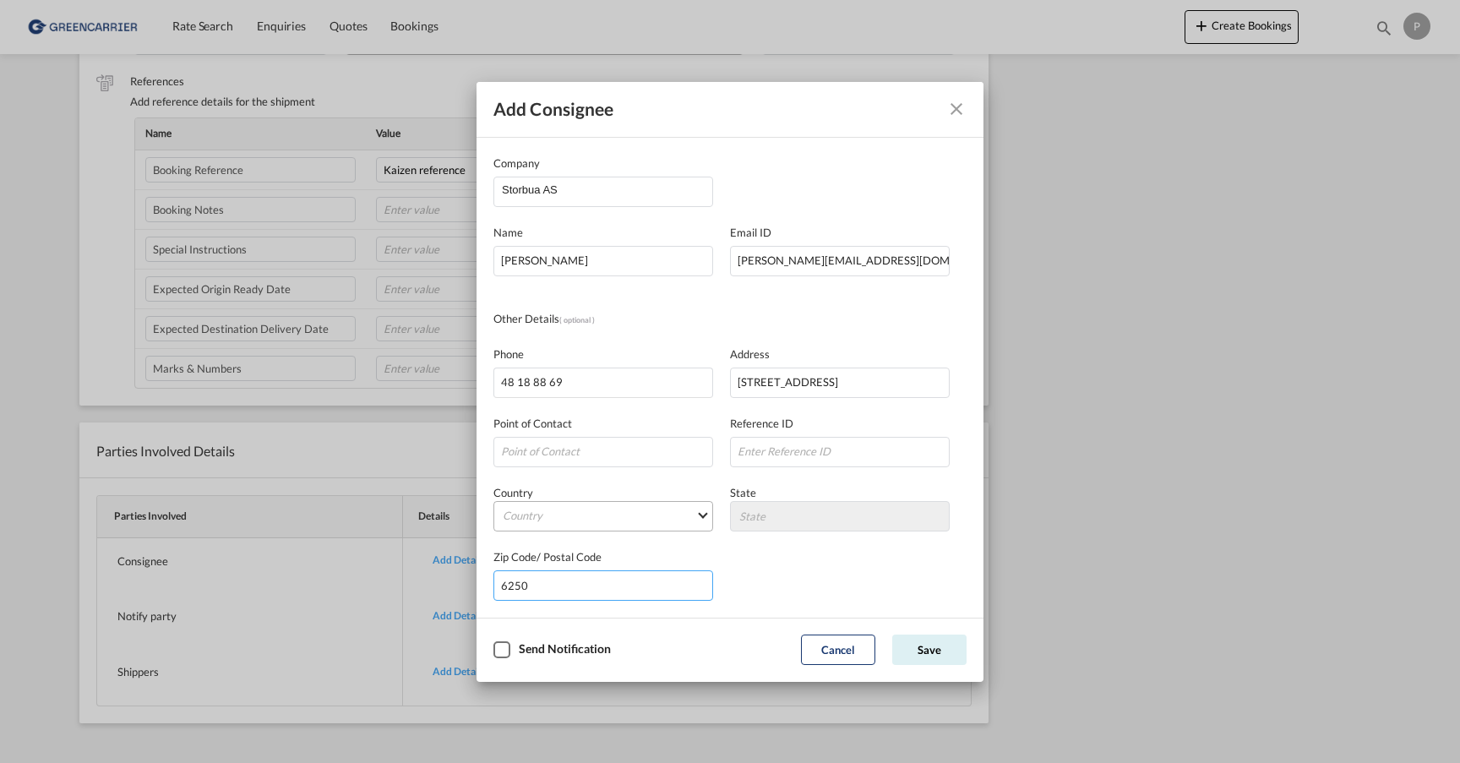
type input "6250"
click at [628, 518] on md-select "Country [GEOGRAPHIC_DATA] [GEOGRAPHIC_DATA] [GEOGRAPHIC_DATA] [US_STATE] [GEOGR…" at bounding box center [604, 516] width 220 height 30
type md-option "[GEOGRAPHIC_DATA]"
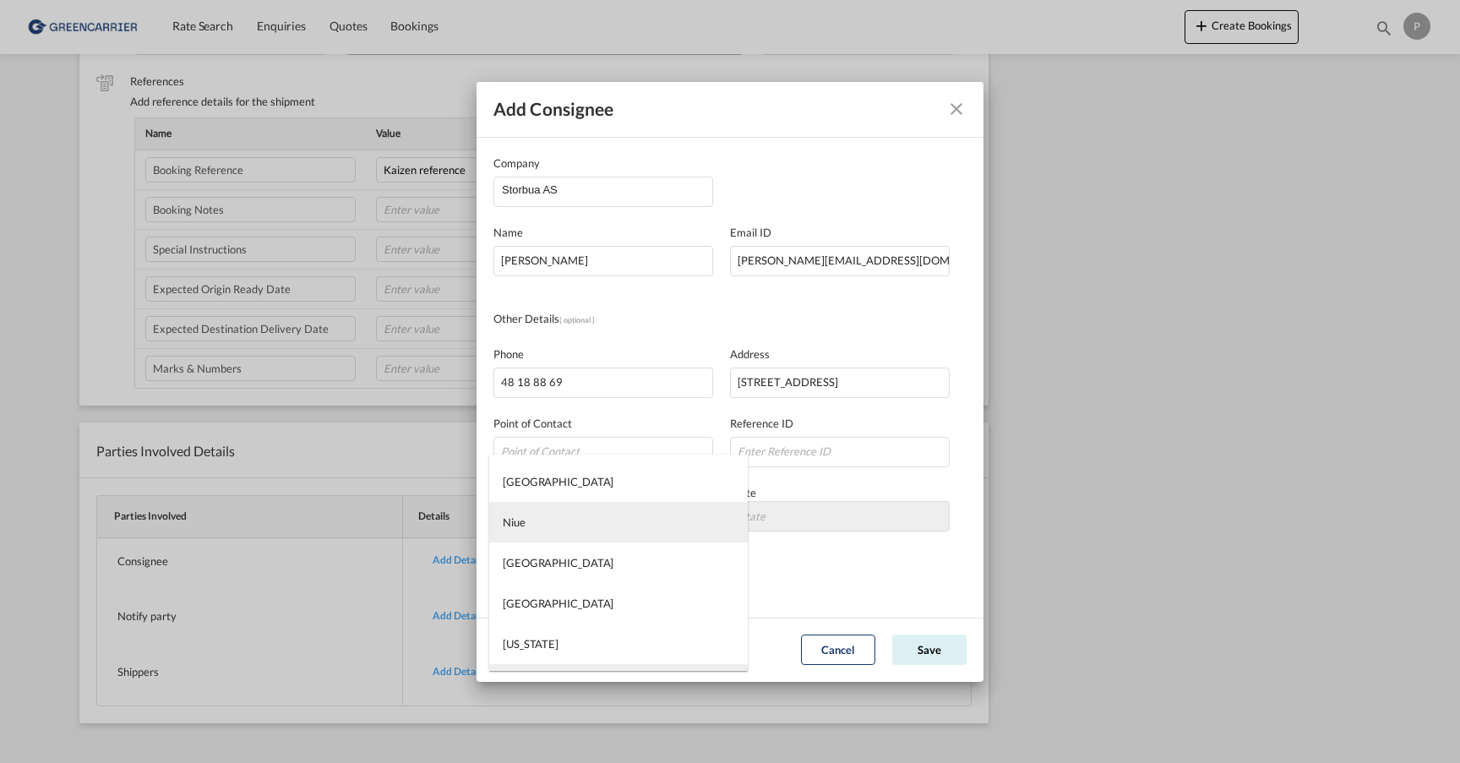
scroll to position [6802, 0]
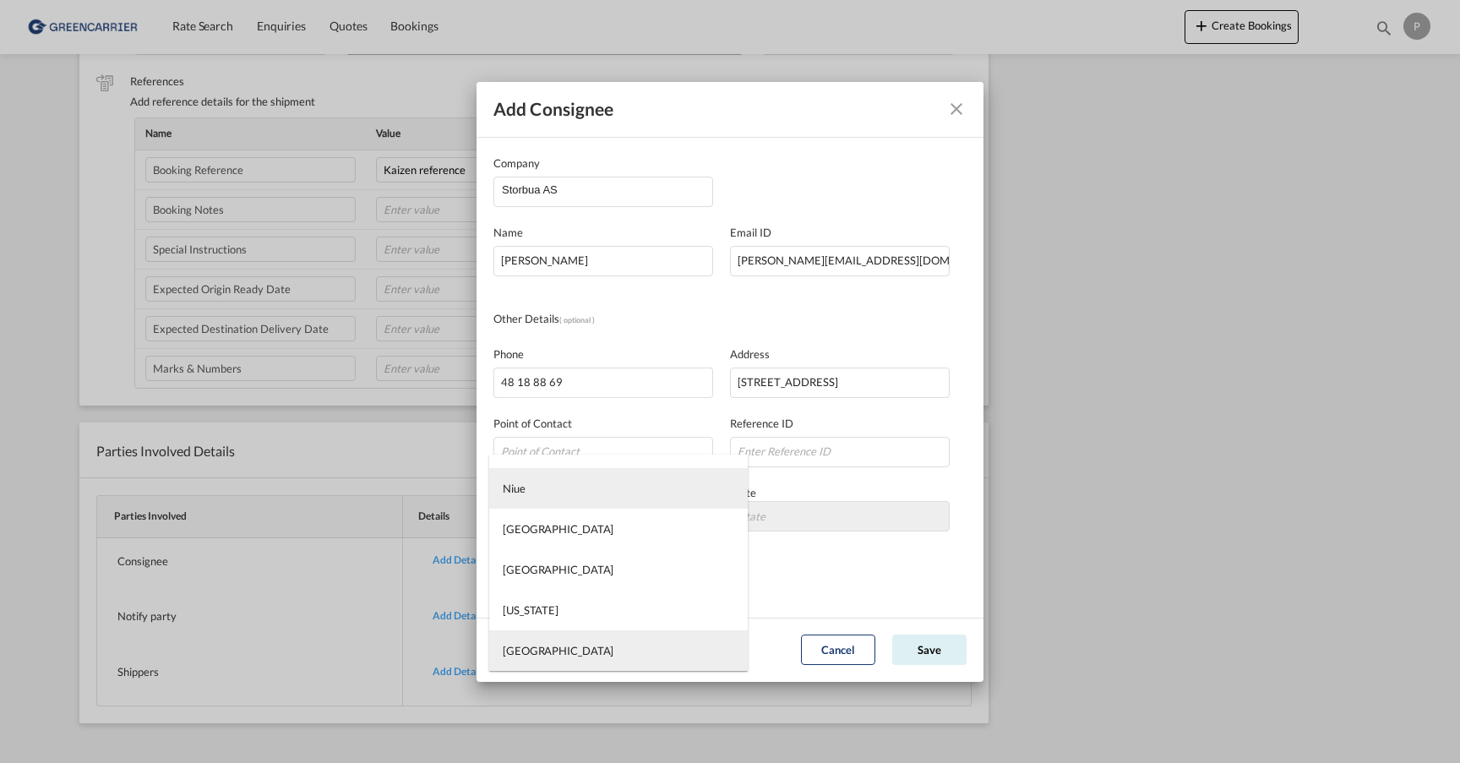
type md-option "[GEOGRAPHIC_DATA]"
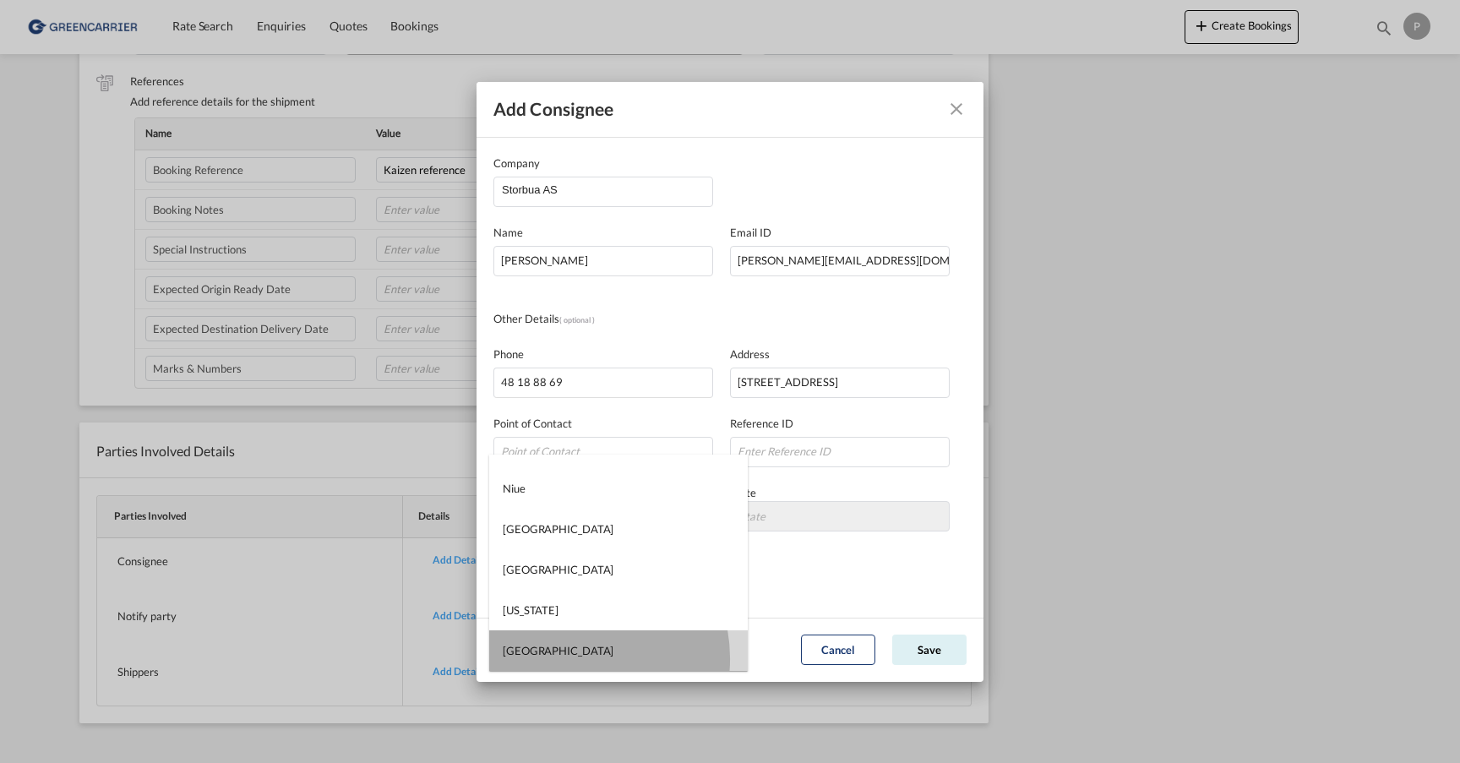
click at [572, 658] on md-option "[GEOGRAPHIC_DATA]" at bounding box center [618, 650] width 259 height 41
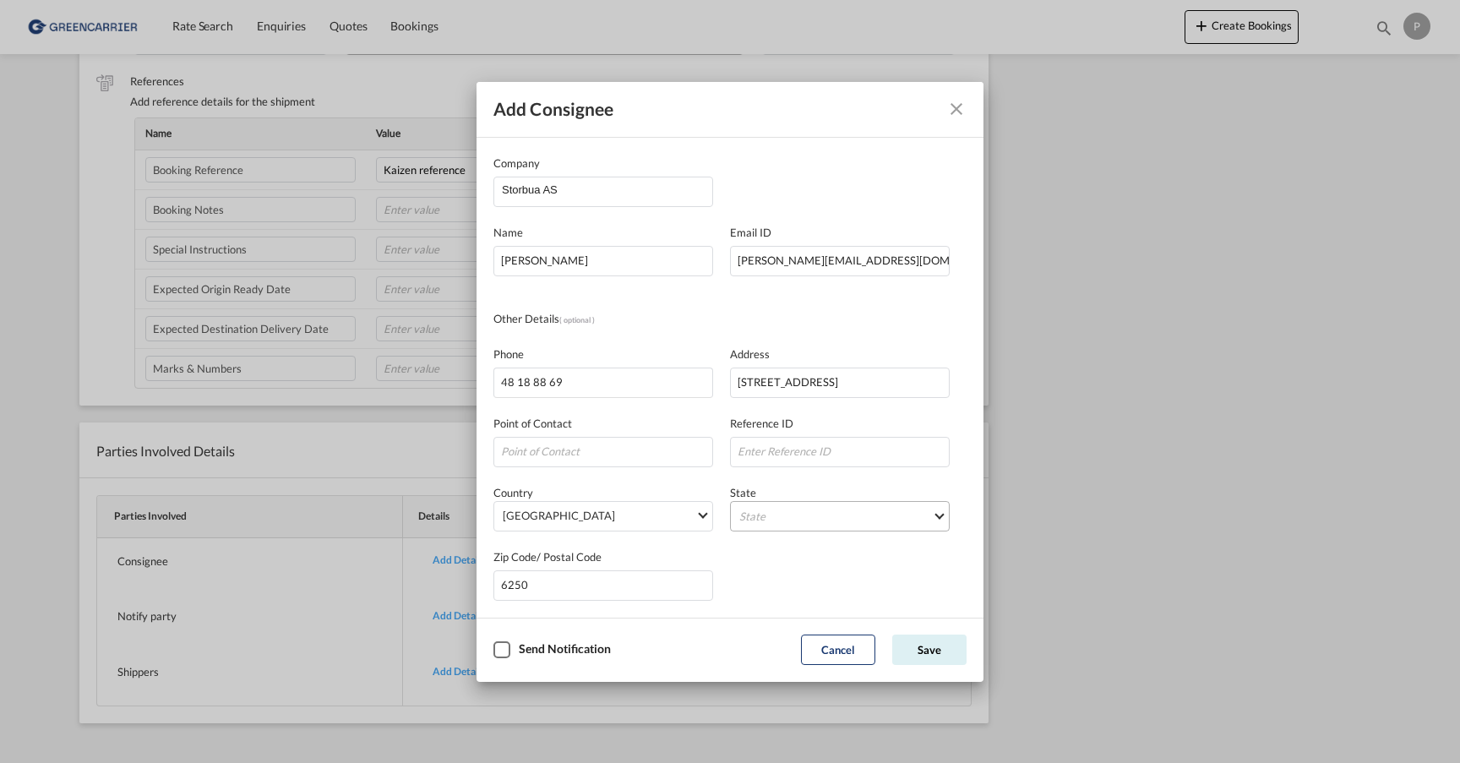
click at [814, 515] on md-select "State [GEOGRAPHIC_DATA] [GEOGRAPHIC_DATA] [GEOGRAPHIC_DATA] [GEOGRAPHIC_DATA] […" at bounding box center [840, 516] width 220 height 30
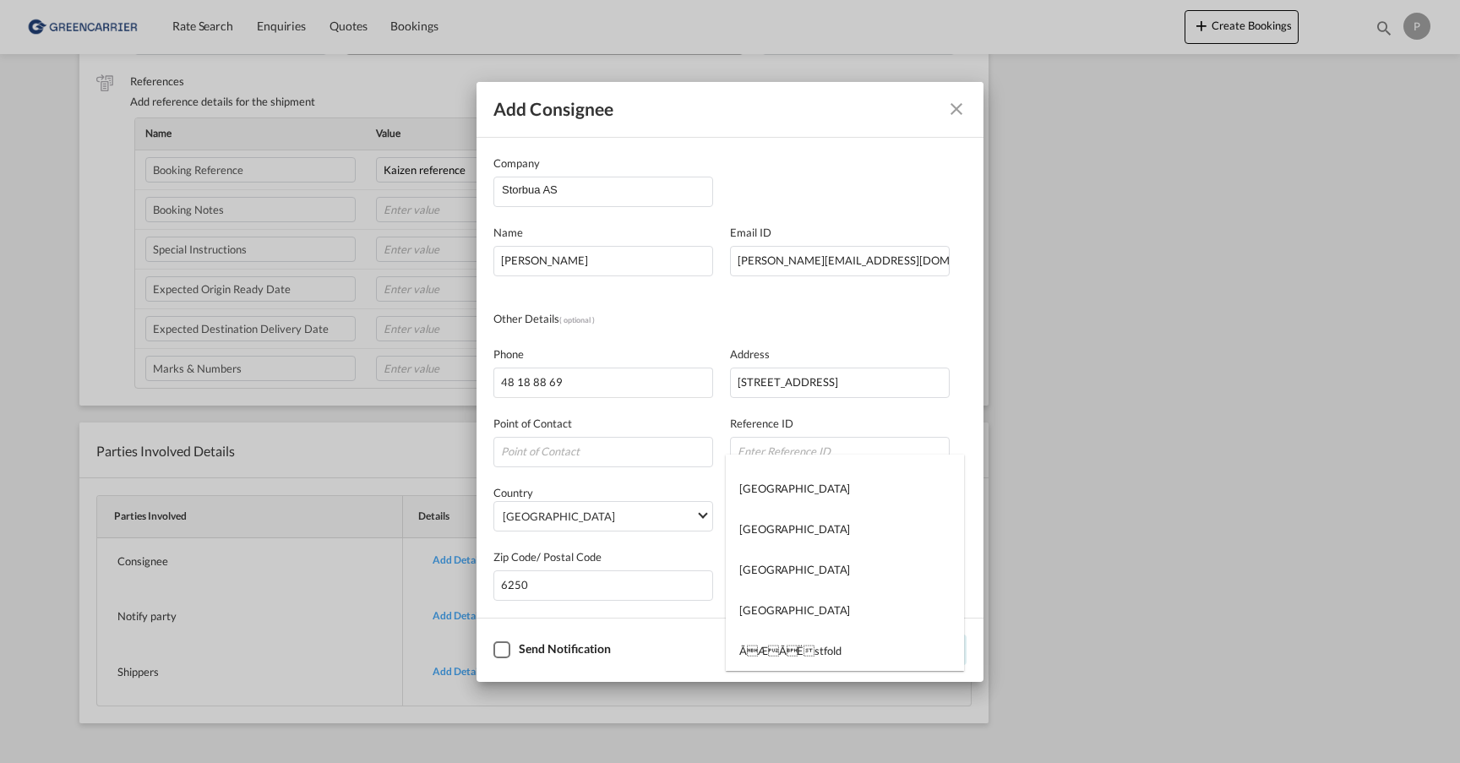
scroll to position [0, 0]
click at [702, 302] on md-backdrop at bounding box center [730, 381] width 1460 height 763
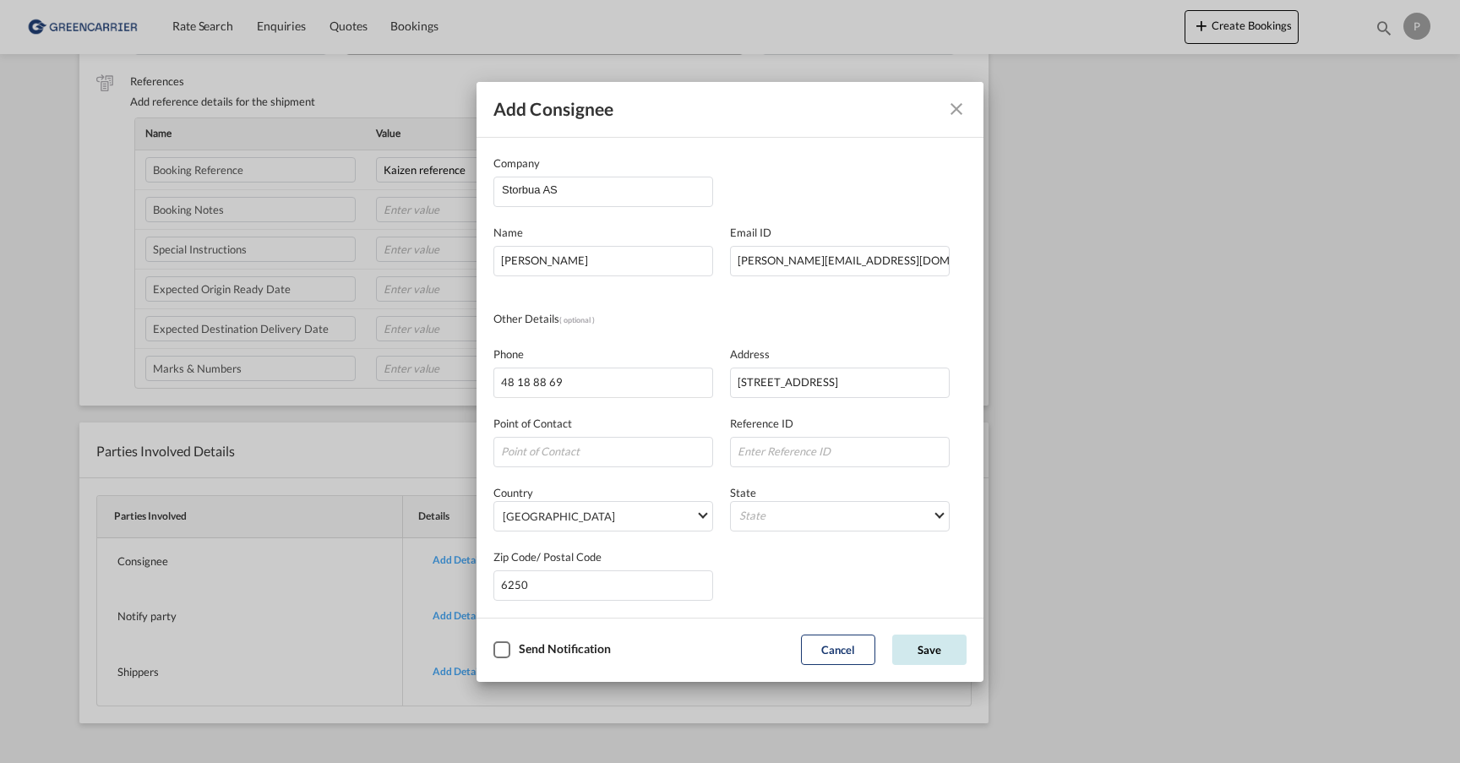
click at [945, 650] on button "Save" at bounding box center [929, 650] width 74 height 30
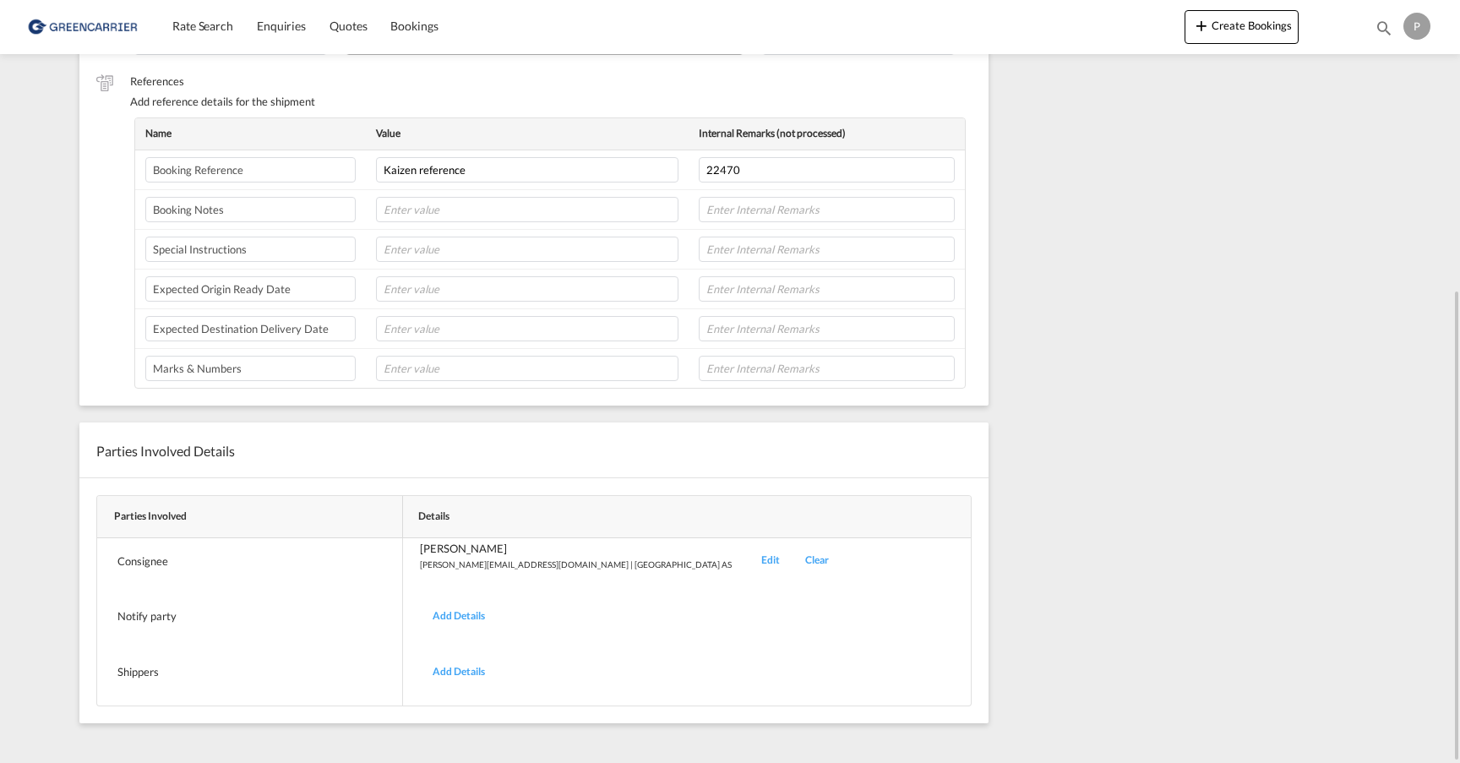
click at [458, 609] on div "Add Details" at bounding box center [459, 617] width 78 height 40
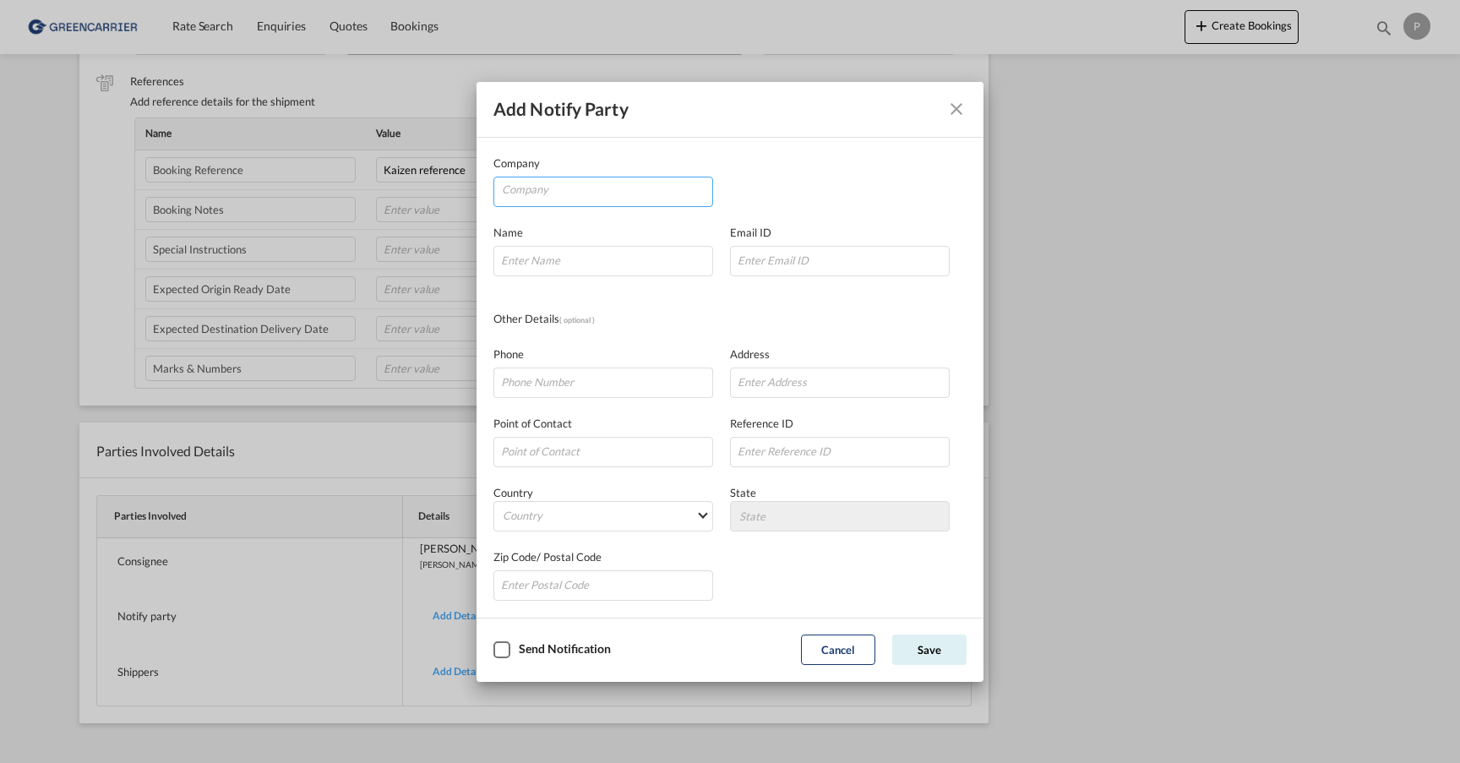
click at [587, 192] on input "Company" at bounding box center [607, 189] width 210 height 25
click at [710, 229] on li "Kaizen Shipping AS" at bounding box center [606, 231] width 211 height 41
type input "Kaizen Shipping AS"
type input "[EMAIL_ADDRESS][DOMAIN_NAME]"
type input "[PHONE_NUMBER]"
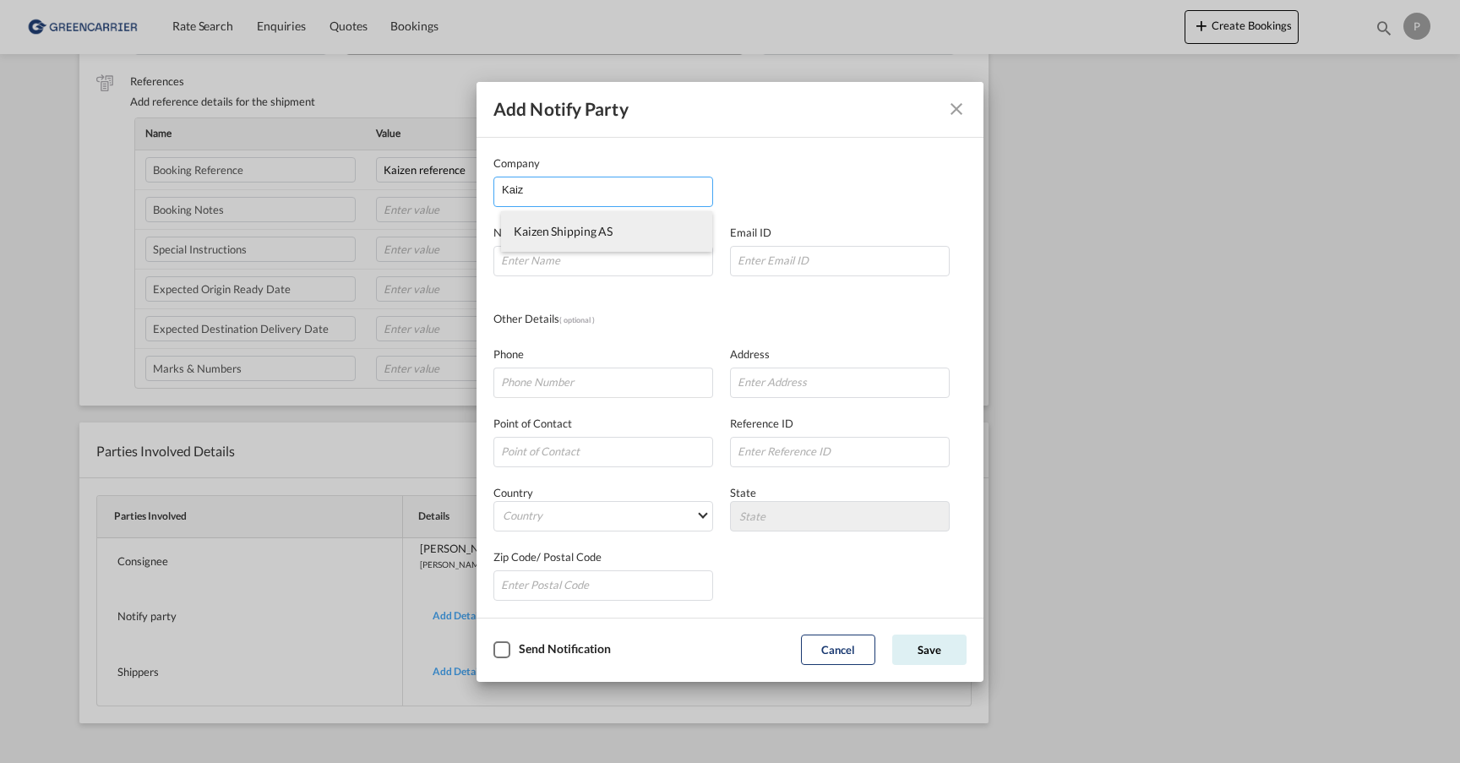
type input "[STREET_ADDRESS]"
type input "1423"
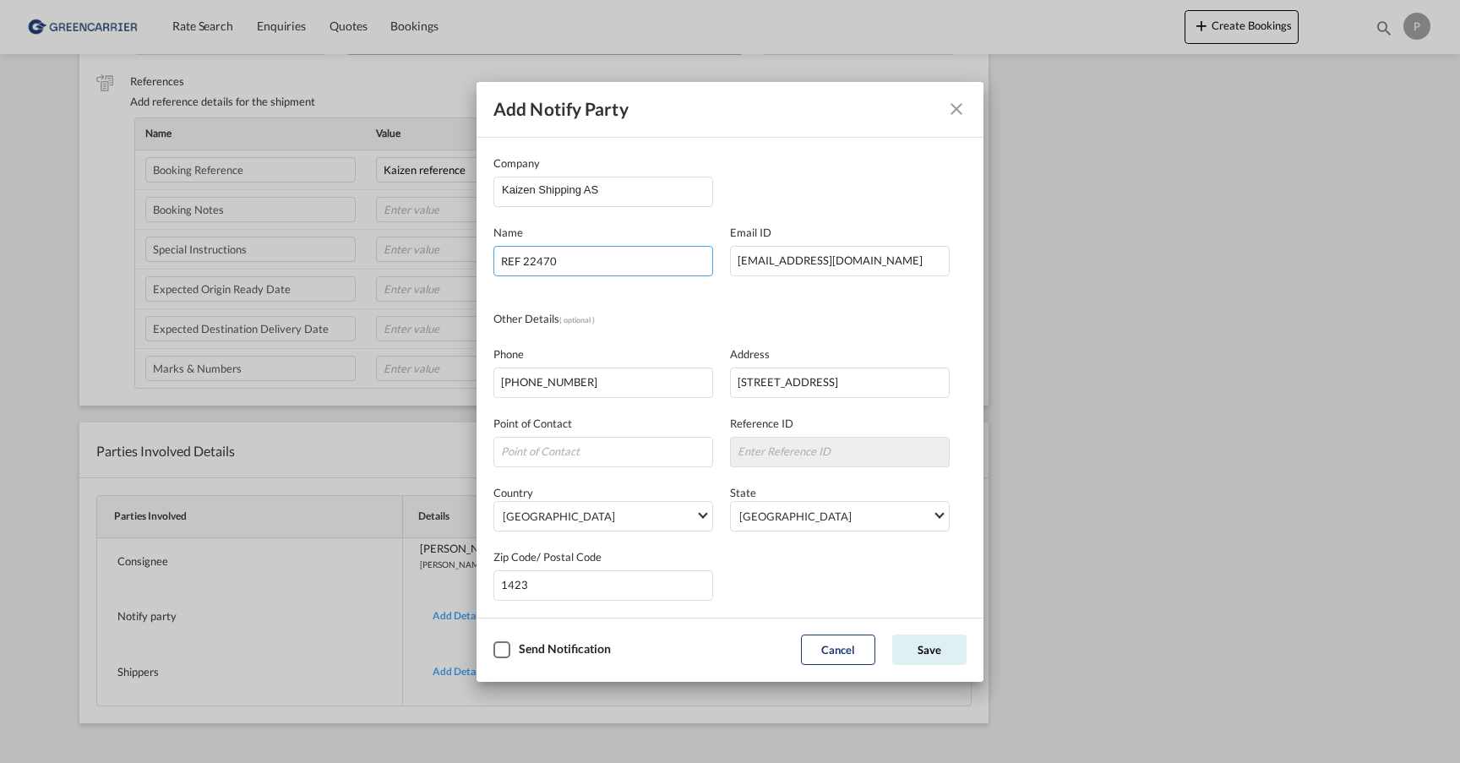
type input "REF 22470"
click at [494, 654] on div "Checkbox No Ink" at bounding box center [502, 649] width 17 height 17
click at [921, 639] on button "Save" at bounding box center [929, 650] width 74 height 30
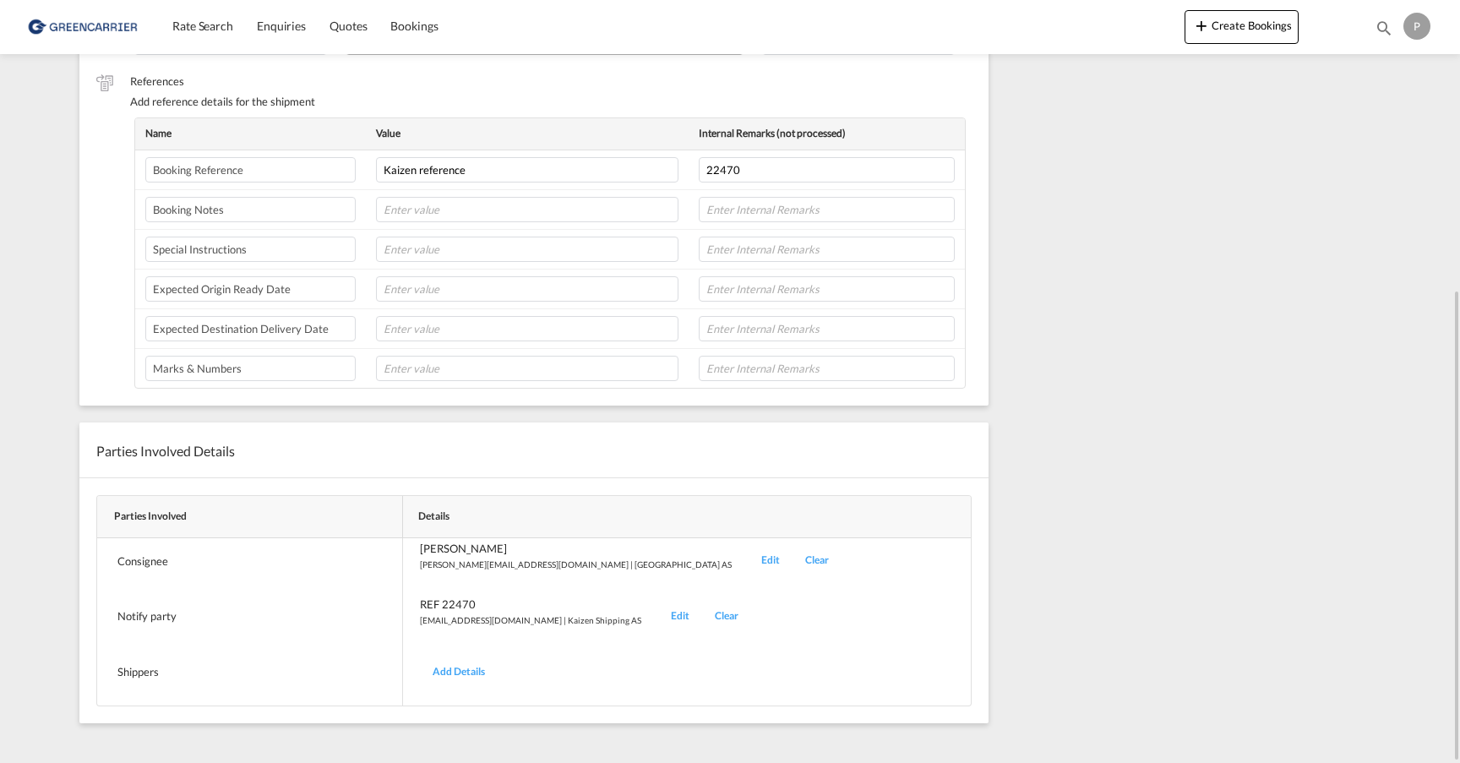
click at [460, 669] on div "Add Details" at bounding box center [459, 672] width 78 height 40
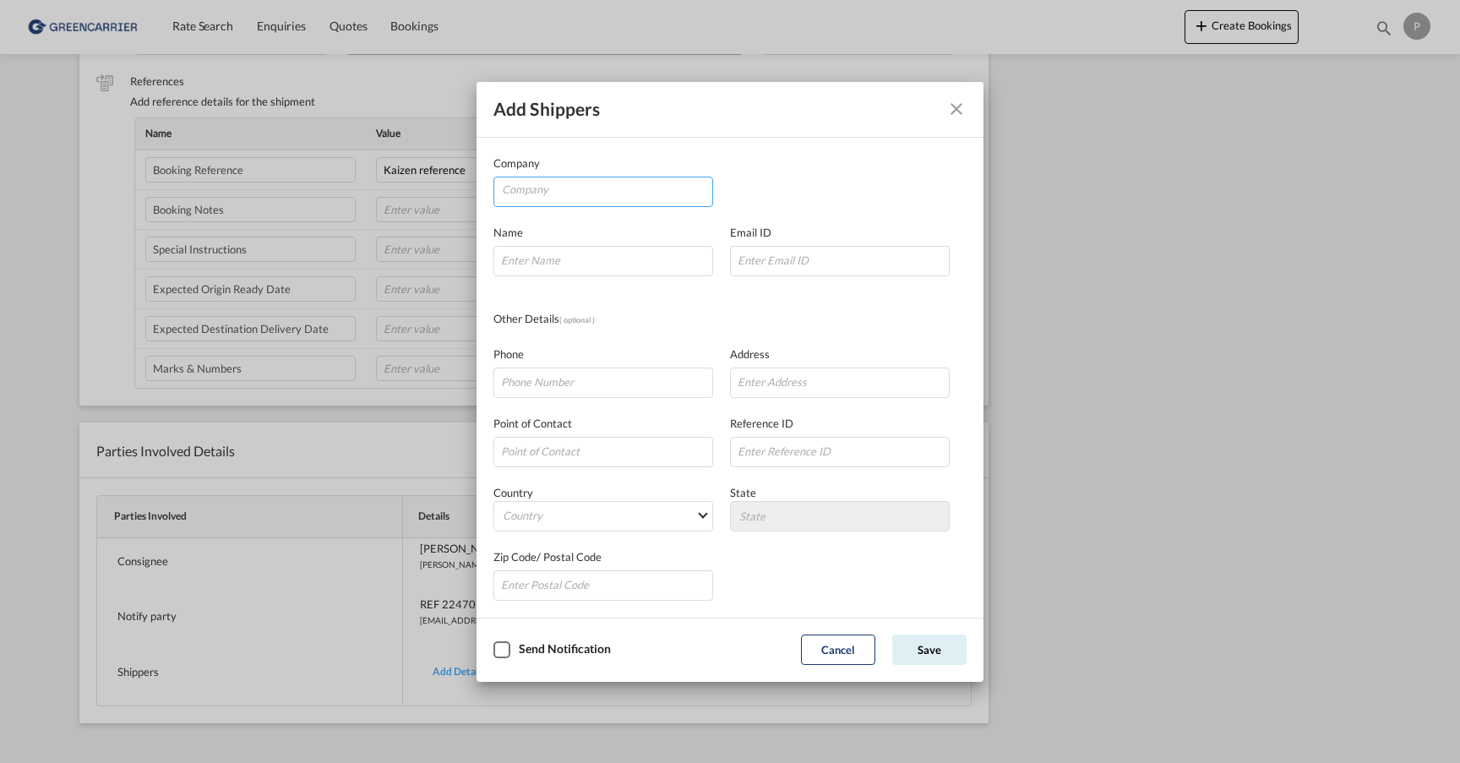
click at [581, 191] on input "Company" at bounding box center [607, 189] width 210 height 25
paste input "FAVAL TECH.(ZHONGSHAN)CO.,LTD"
type input "FAVAL TECH.(ZHONGSHAN)CO.,LTD"
type input "CoCo"
drag, startPoint x: 549, startPoint y: 262, endPoint x: 574, endPoint y: 374, distance: 115.0
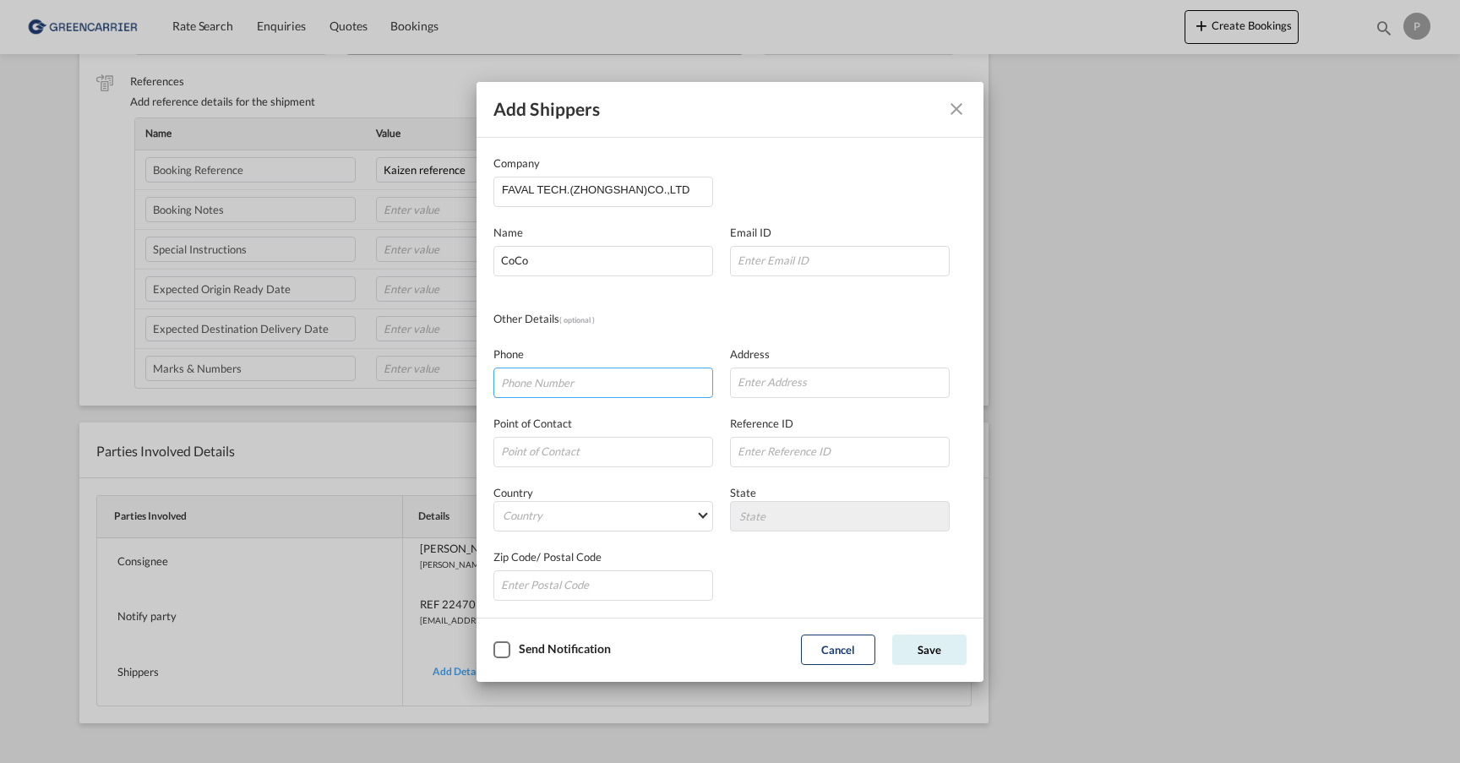
paste input "[PHONE_NUMBER]"
type input "[PHONE_NUMBER]"
click at [503, 651] on div "Checkbox No Ink" at bounding box center [502, 649] width 17 height 17
click at [499, 650] on div "Checkbox No Ink" at bounding box center [502, 649] width 17 height 17
paste input "[EMAIL_ADDRESS][DOMAIN_NAME]"
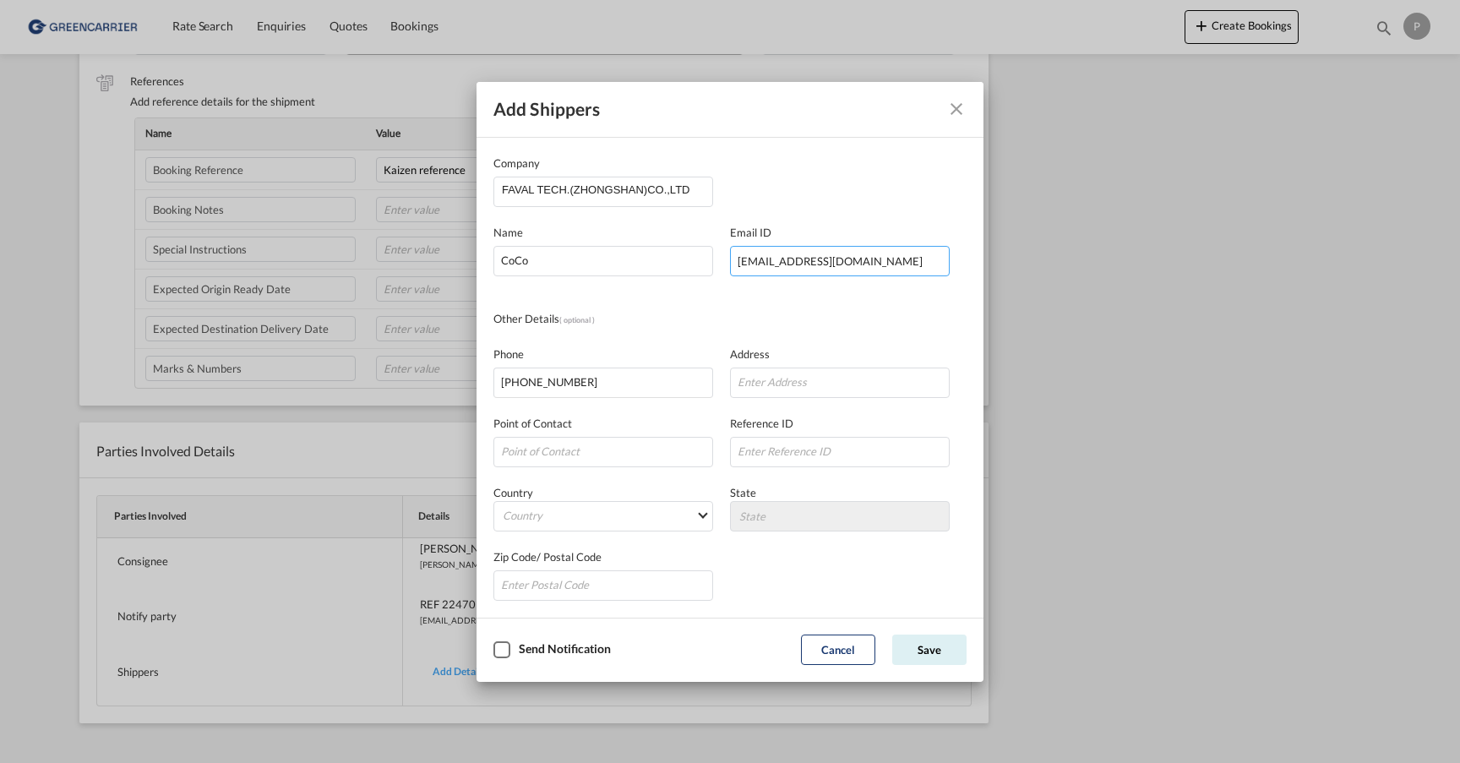
type input "[EMAIL_ADDRESS][DOMAIN_NAME]"
click at [741, 330] on div "Phone [PHONE_NUMBER] Address" at bounding box center [730, 363] width 473 height 69
click at [603, 512] on md-select "Country [GEOGRAPHIC_DATA] [GEOGRAPHIC_DATA] [GEOGRAPHIC_DATA] [US_STATE] [GEOGR…" at bounding box center [604, 516] width 220 height 30
type md-option "[GEOGRAPHIC_DATA]"
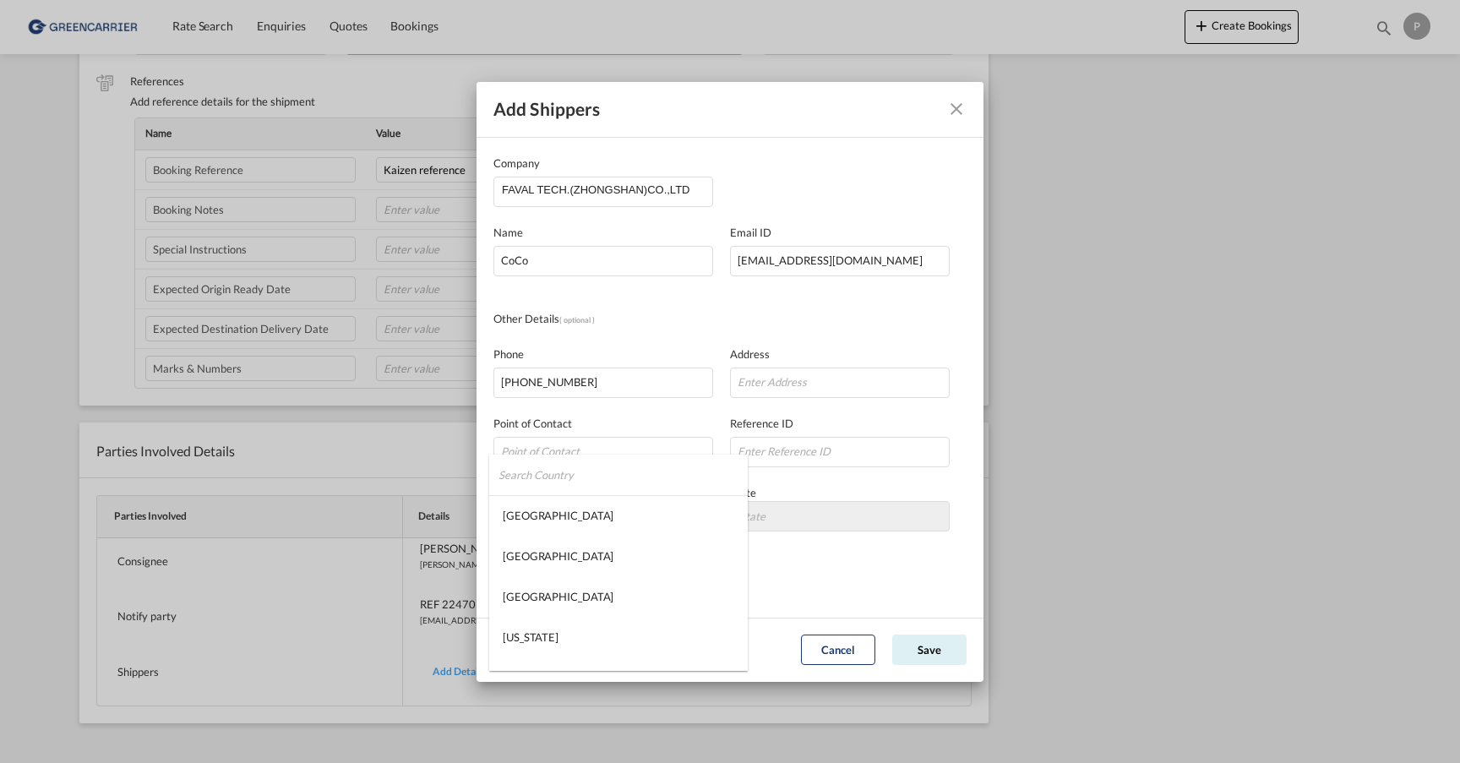
scroll to position [1657, 0]
type md-option "[PERSON_NAME]"
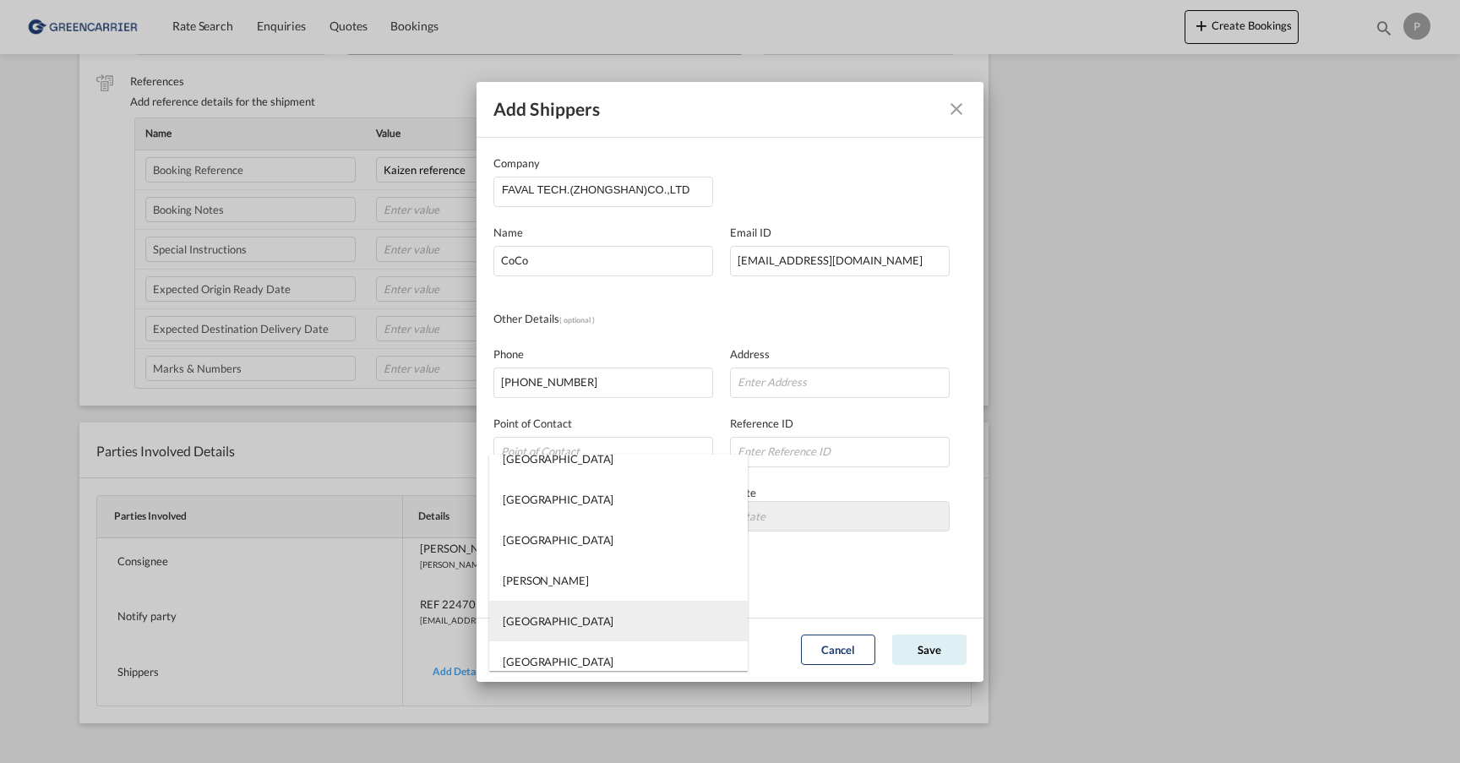
type md-option "[GEOGRAPHIC_DATA]"
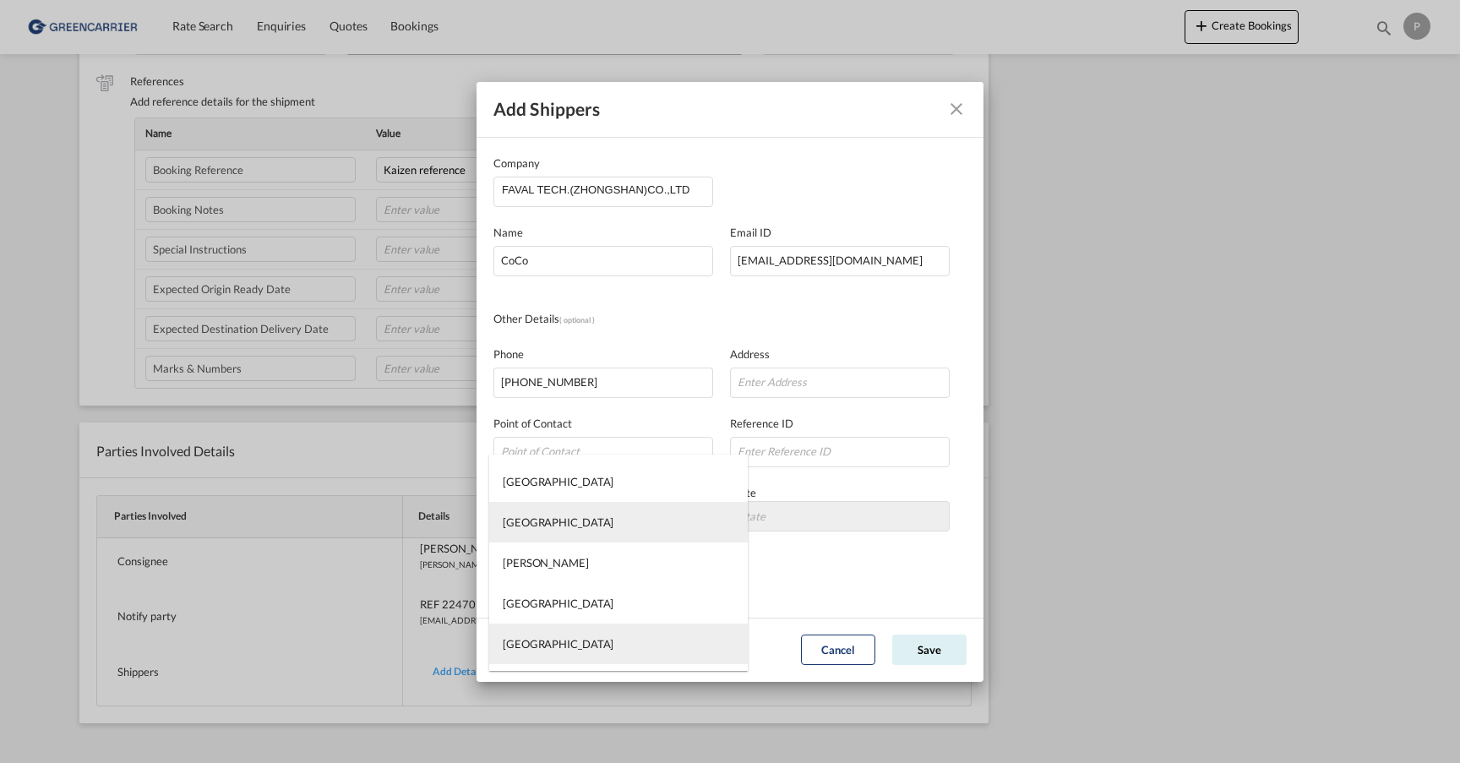
type md-option "[GEOGRAPHIC_DATA]"
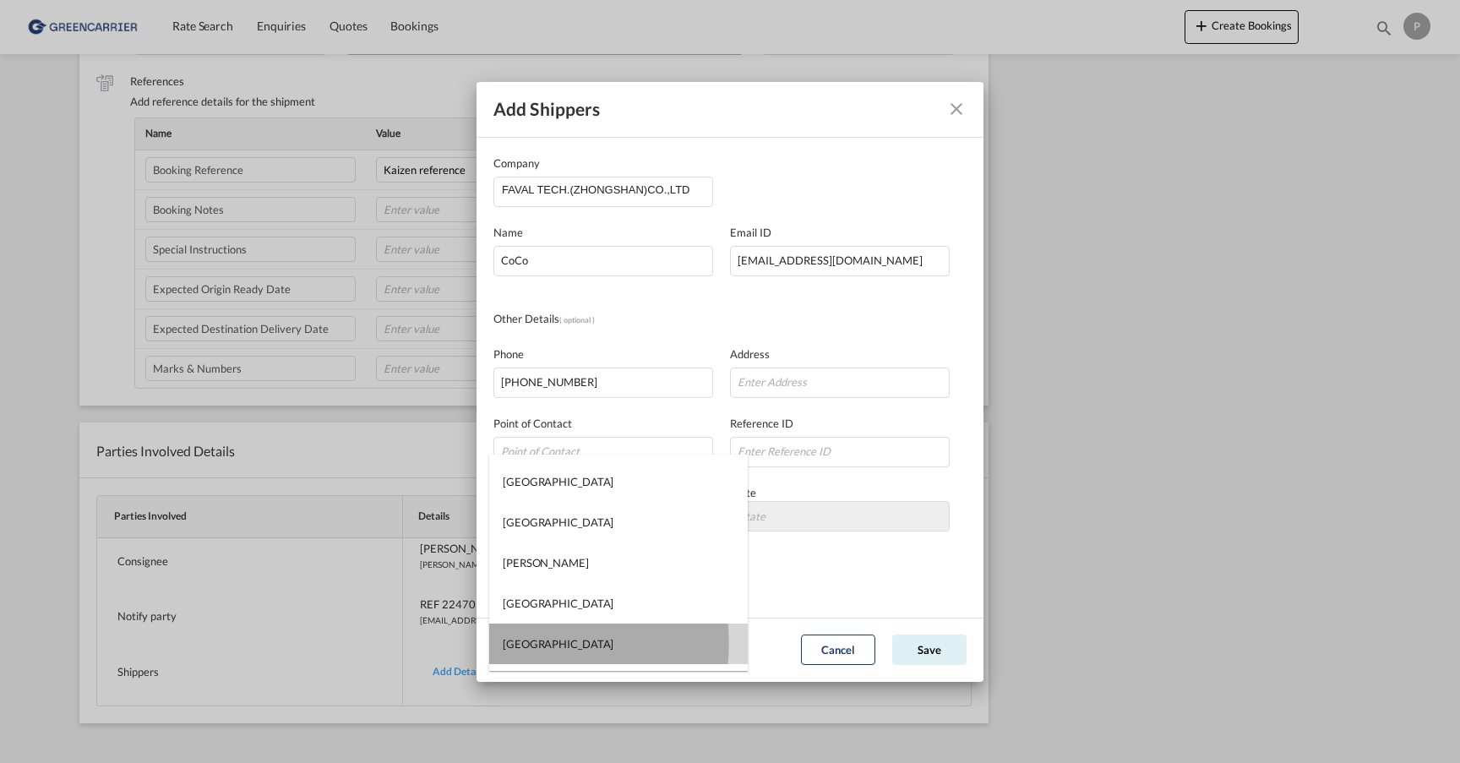
click at [519, 643] on div "[GEOGRAPHIC_DATA]" at bounding box center [558, 643] width 111 height 15
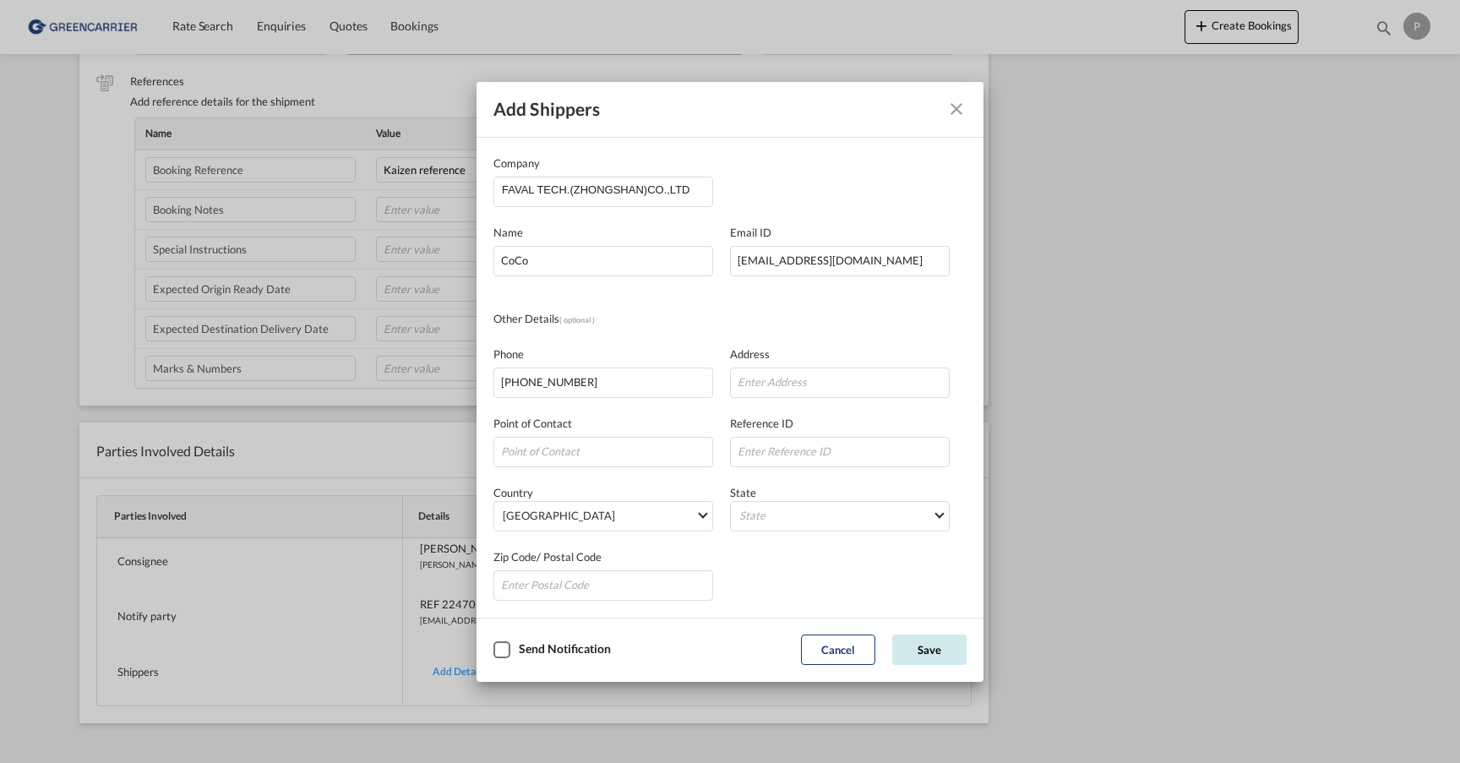
click at [930, 650] on button "Save" at bounding box center [929, 650] width 74 height 30
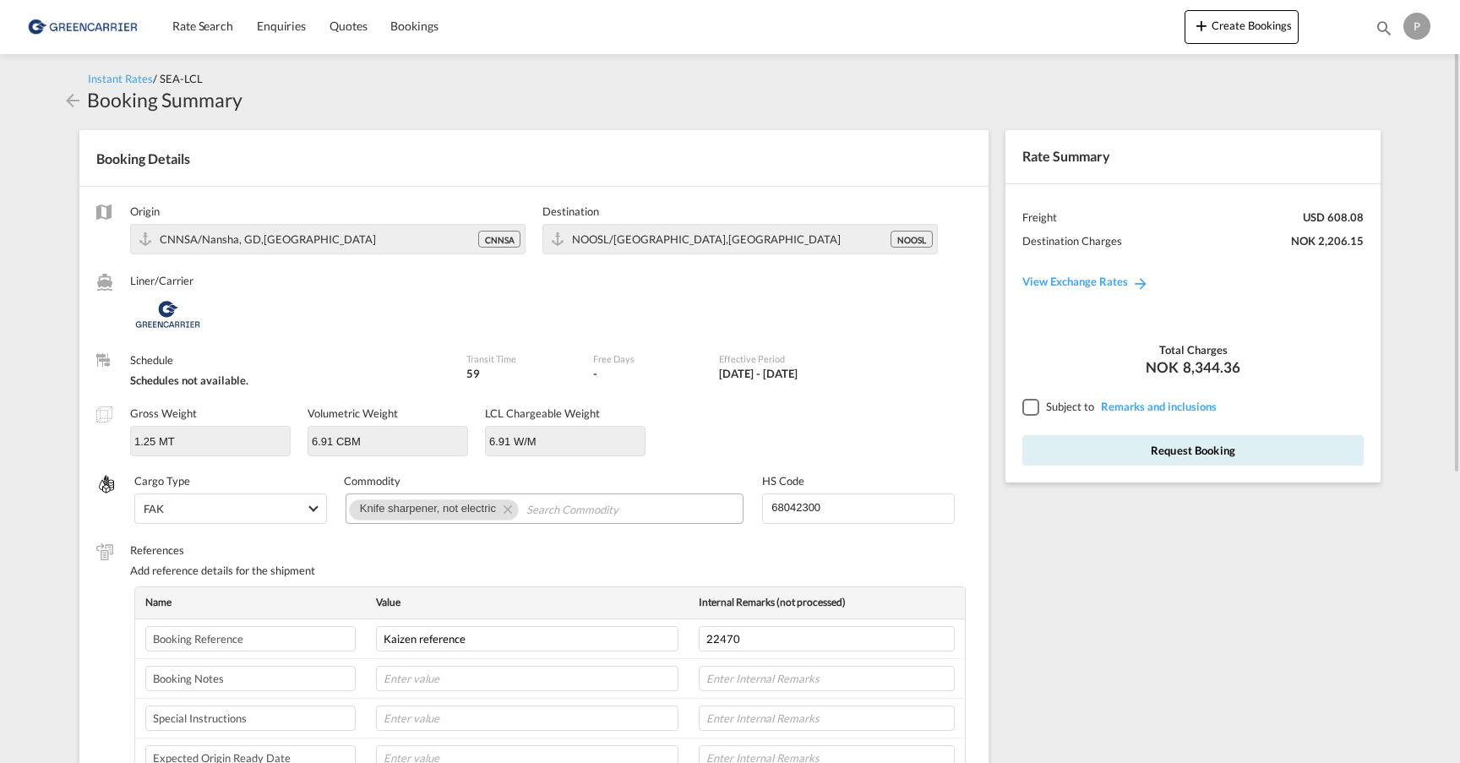
scroll to position [0, 0]
click at [1027, 401] on div at bounding box center [1030, 406] width 15 height 15
drag, startPoint x: 1183, startPoint y: 363, endPoint x: 1247, endPoint y: 366, distance: 64.3
click at [1247, 366] on div "NOK 8,344.36" at bounding box center [1193, 368] width 341 height 20
copy span "8,344.36"
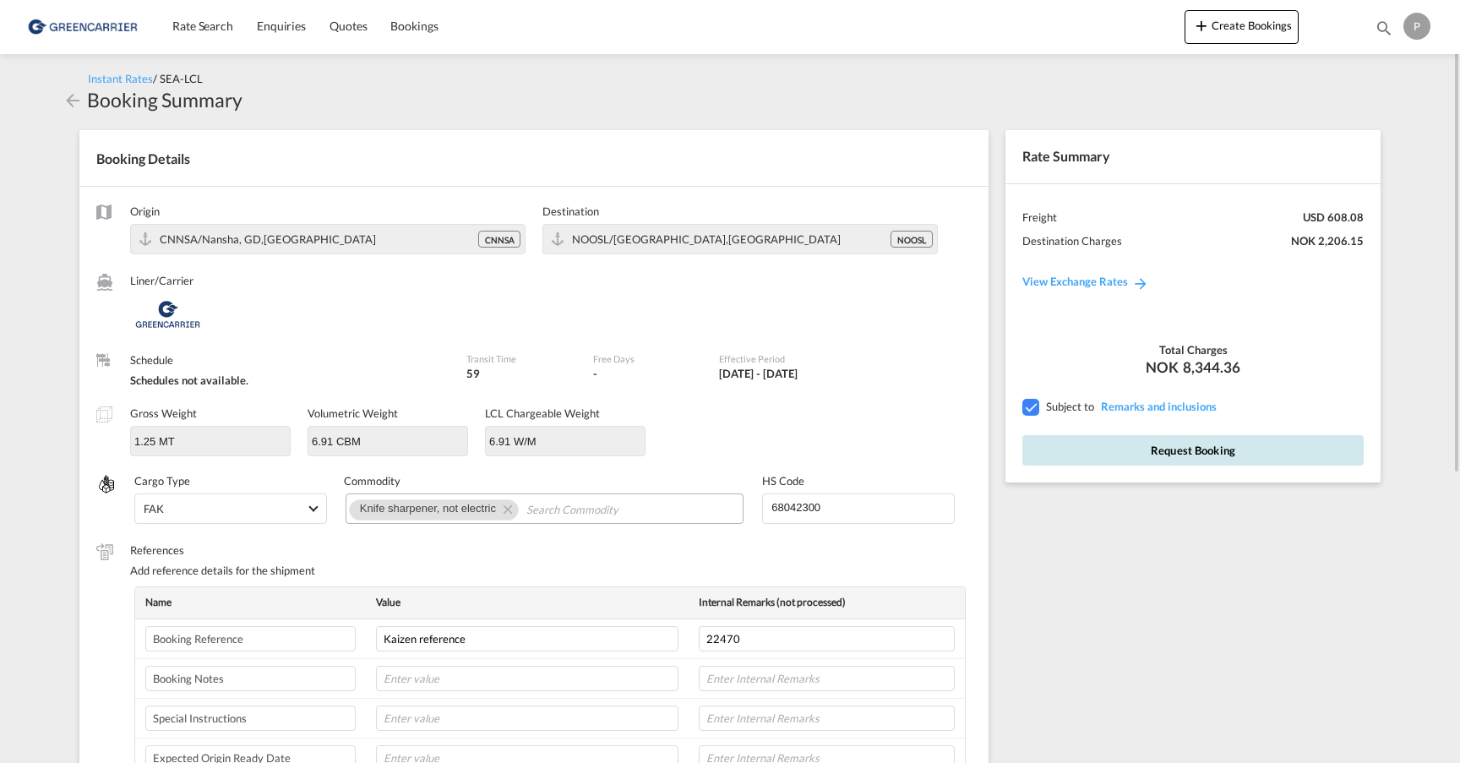
click at [1199, 449] on button "Request Booking" at bounding box center [1193, 450] width 341 height 30
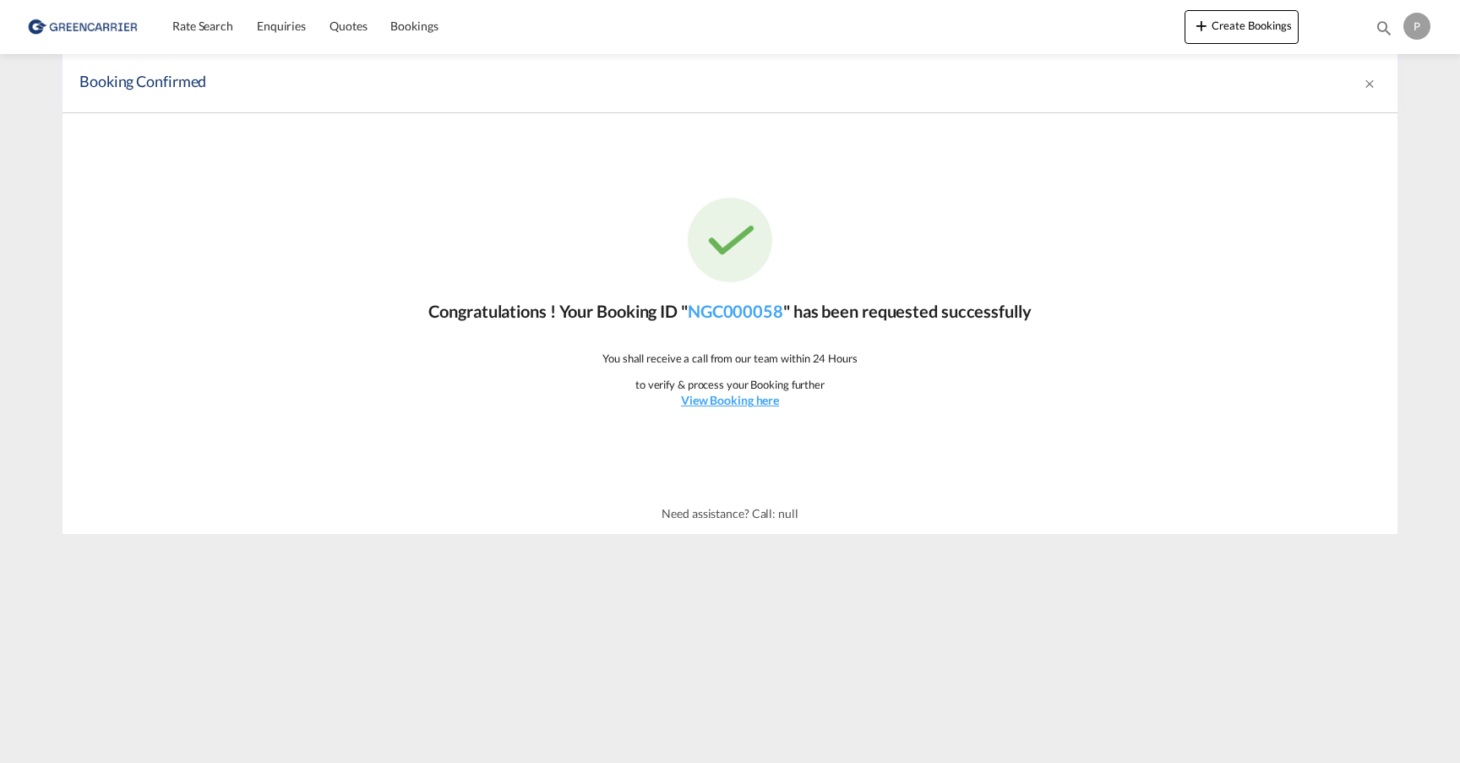
drag, startPoint x: 789, startPoint y: 311, endPoint x: 564, endPoint y: 311, distance: 225.7
click at [564, 311] on p "Congratulations ! Your Booking ID " NGC000058 " has been requested successfully" at bounding box center [729, 311] width 603 height 24
copy p "Your Booking ID " NGC000058"
click at [97, 20] on img at bounding box center [82, 27] width 114 height 38
click at [211, 23] on span "Rate Search" at bounding box center [202, 26] width 61 height 14
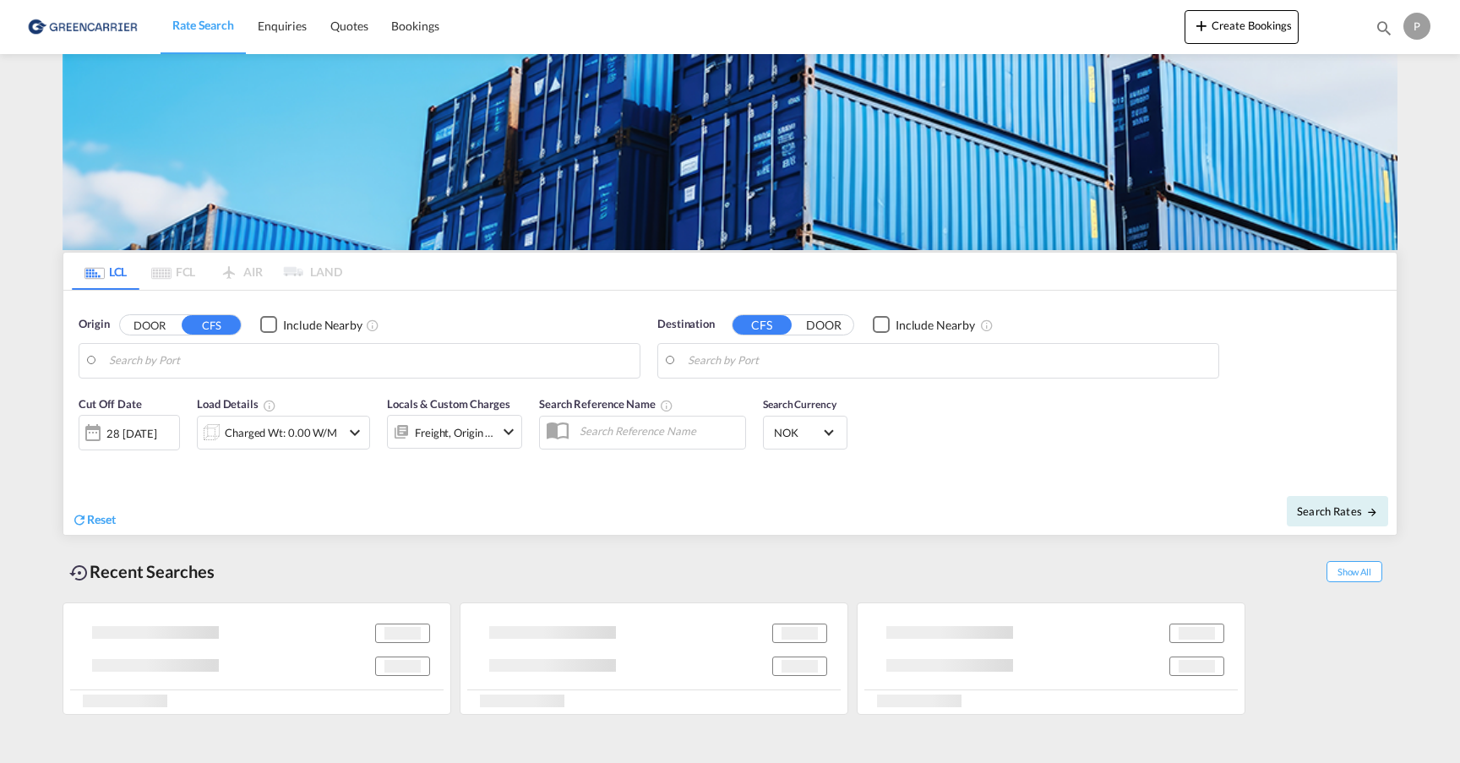
type input "Nansha New port, CNNNP"
type input "[GEOGRAPHIC_DATA], NOOSL"
